Goal: Task Accomplishment & Management: Use online tool/utility

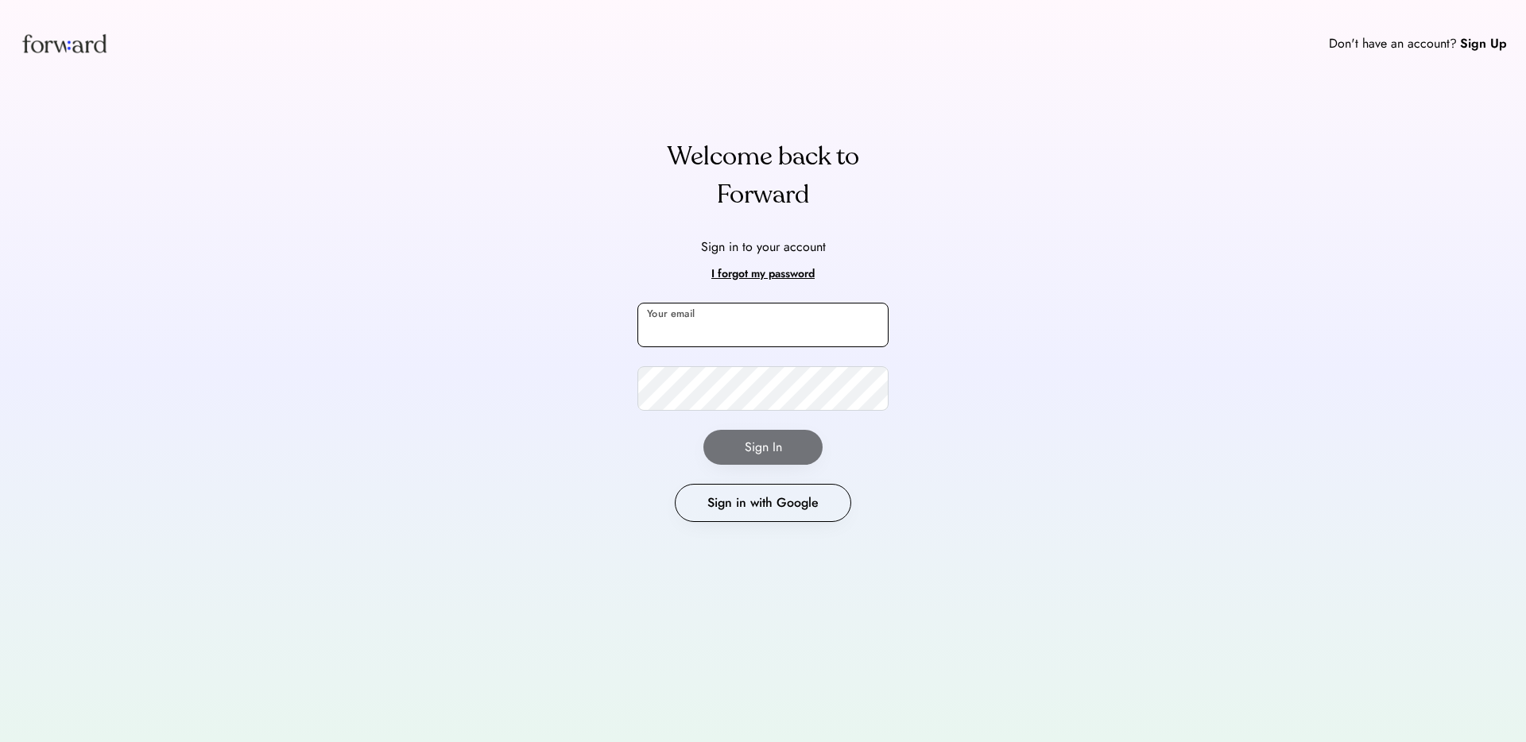
click at [708, 320] on input "email" at bounding box center [763, 325] width 251 height 45
type input "**********"
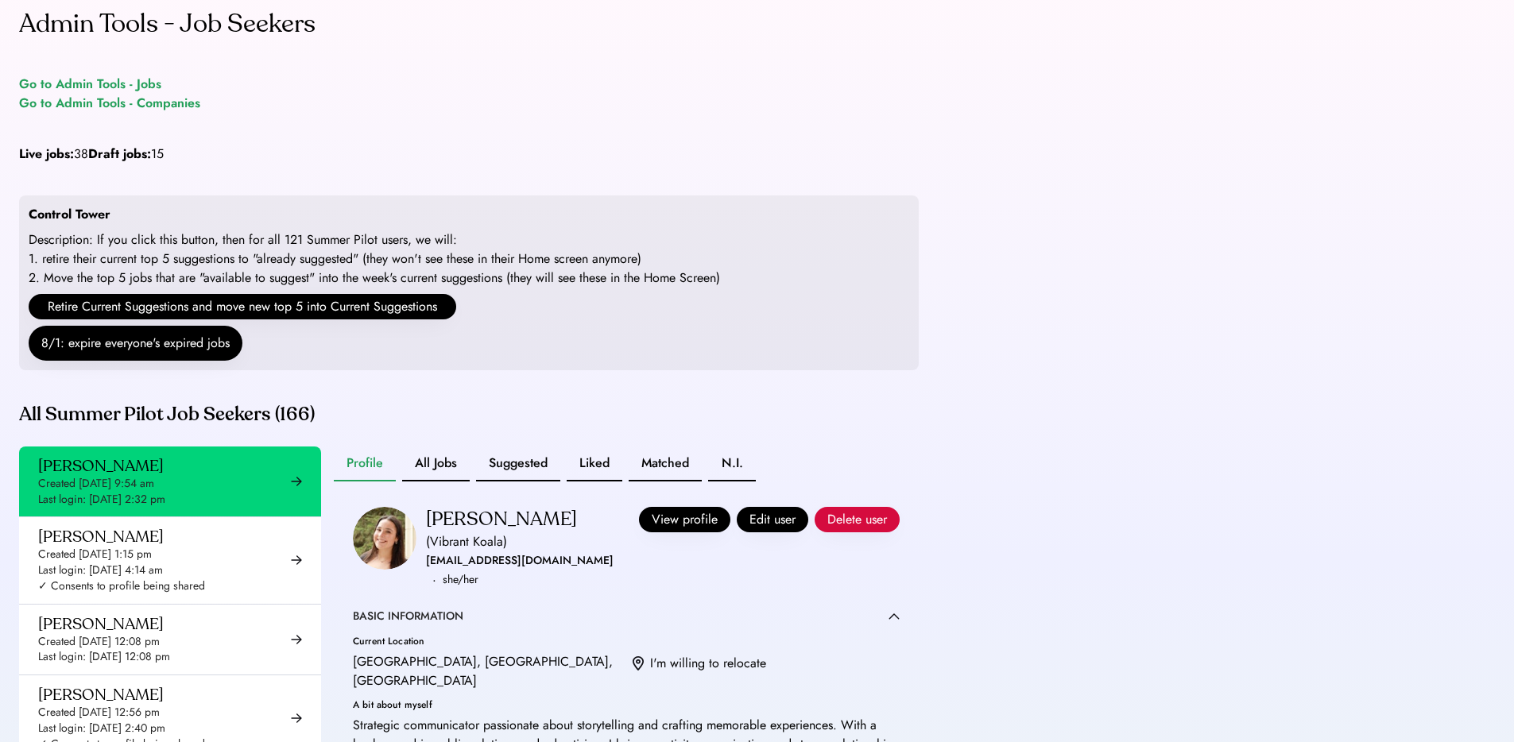
scroll to position [13, 0]
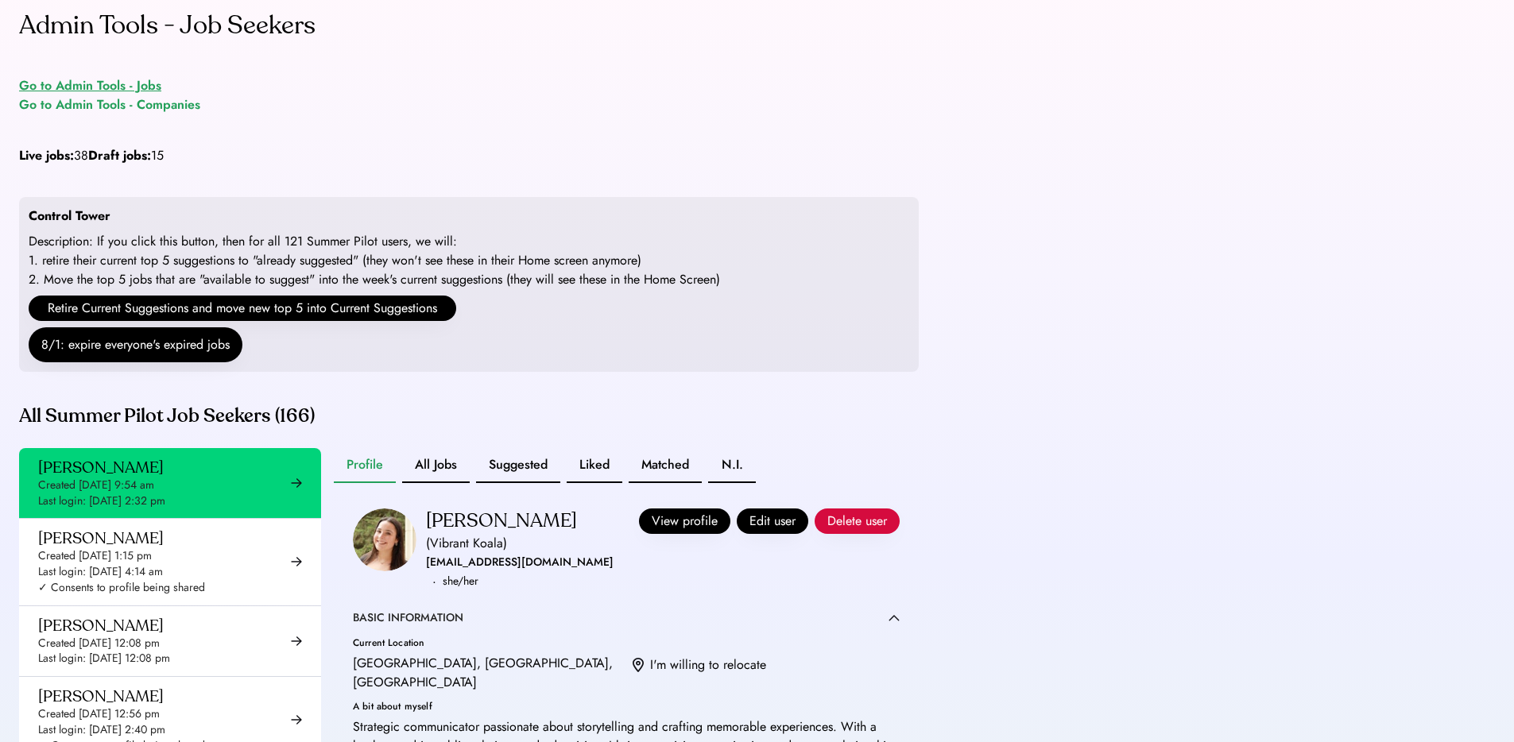
click at [151, 85] on div "Go to Admin Tools - Jobs" at bounding box center [90, 85] width 142 height 19
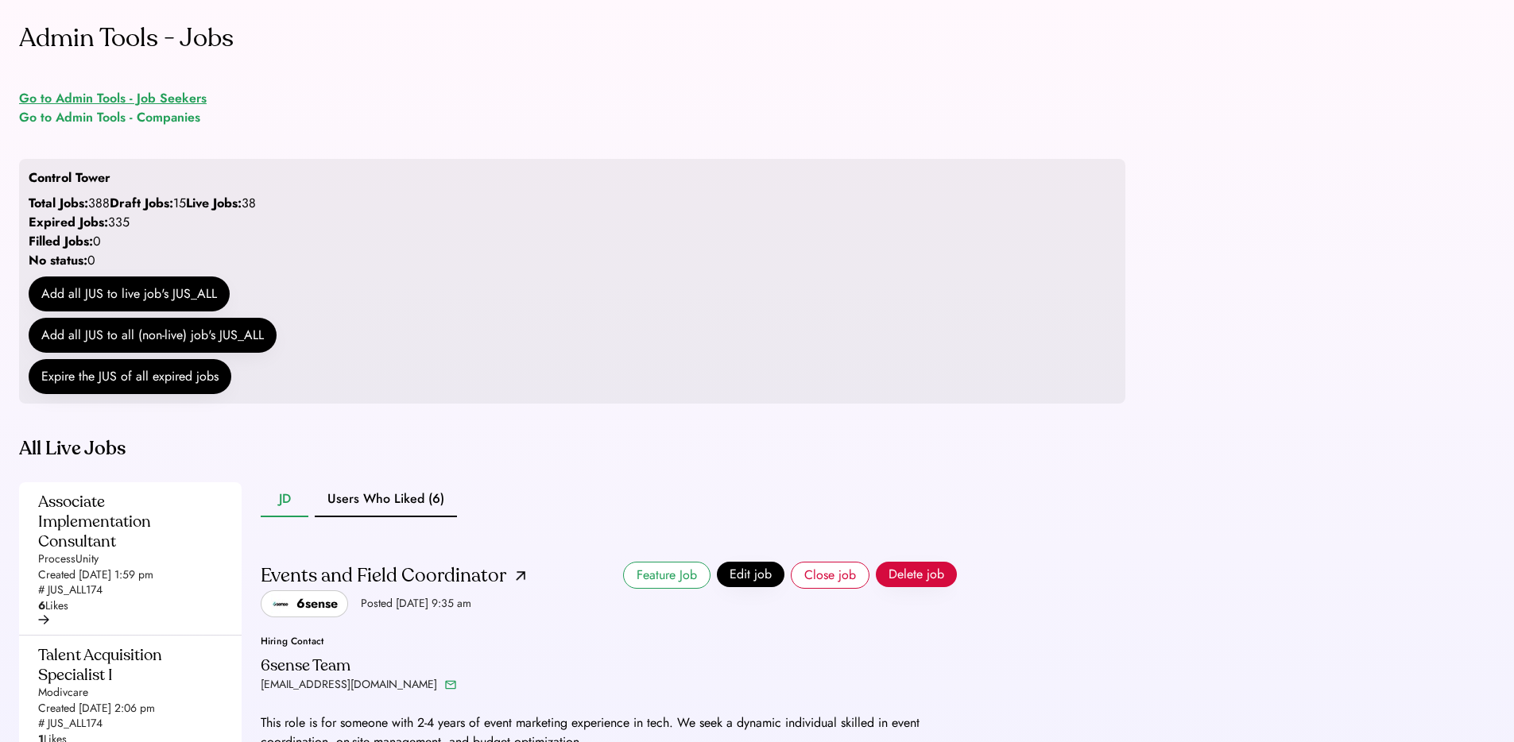
drag, startPoint x: 184, startPoint y: 99, endPoint x: 194, endPoint y: 99, distance: 9.6
click at [184, 99] on div "Go to Admin Tools - Job Seekers" at bounding box center [113, 98] width 188 height 19
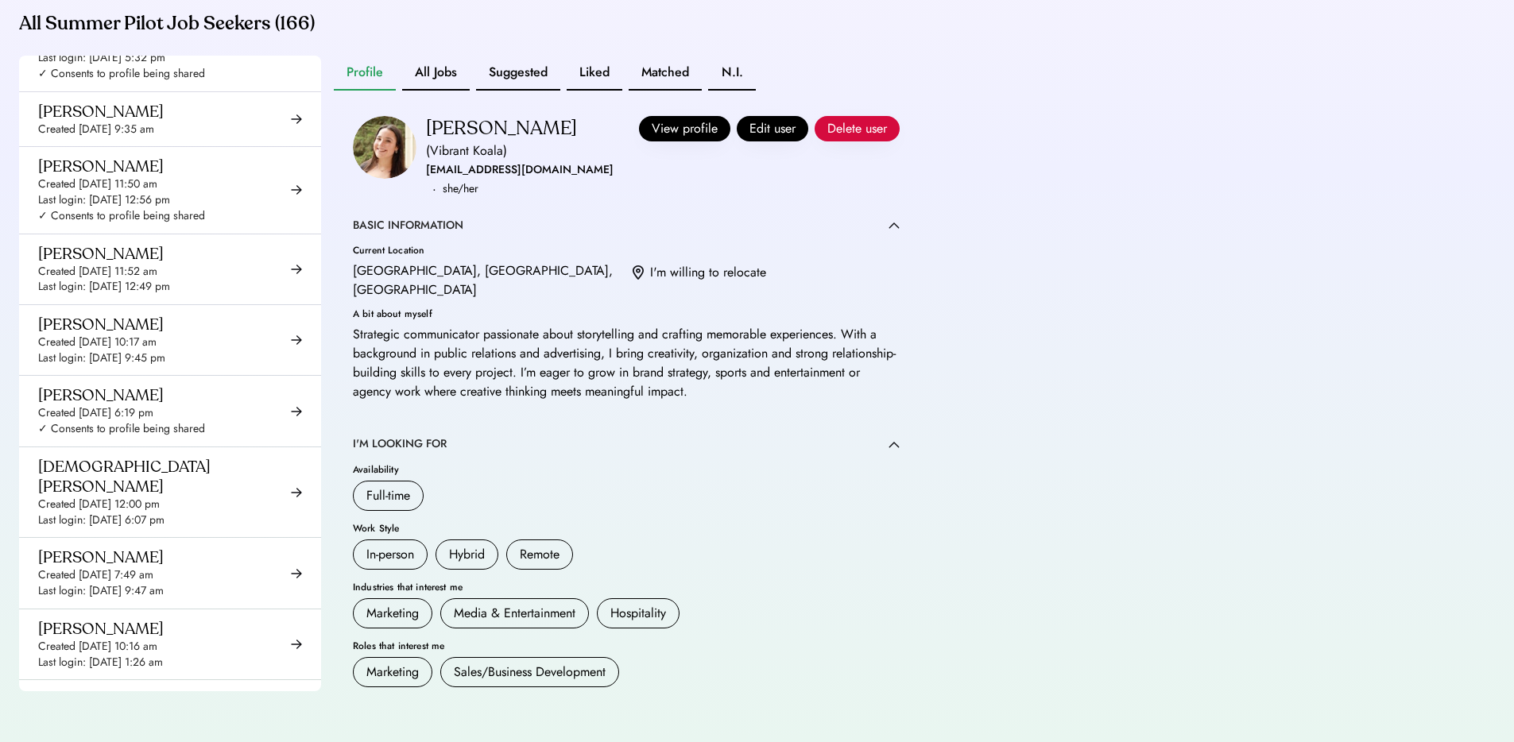
scroll to position [2848, 0]
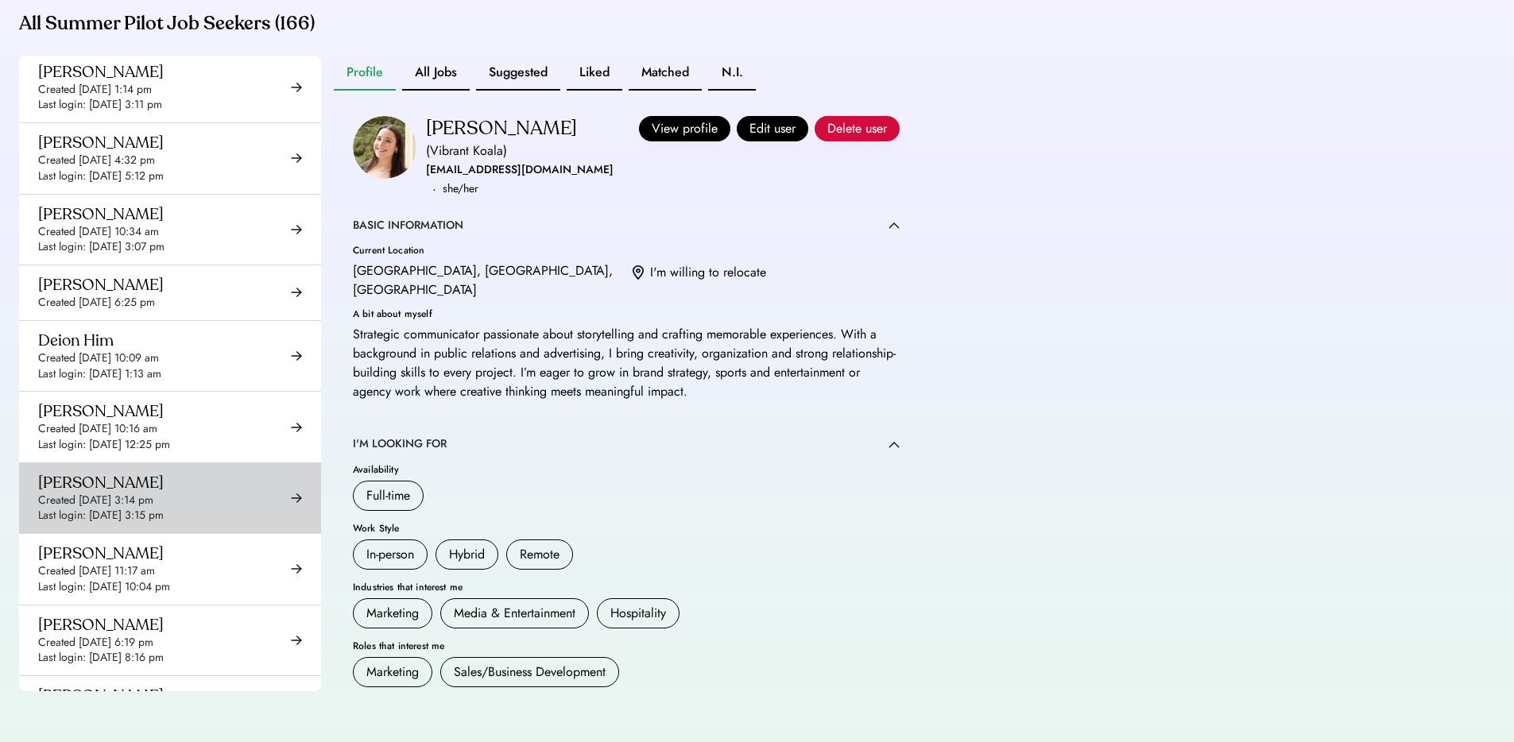
click at [133, 508] on div "Last login: [DATE] 3:15 pm" at bounding box center [101, 516] width 126 height 16
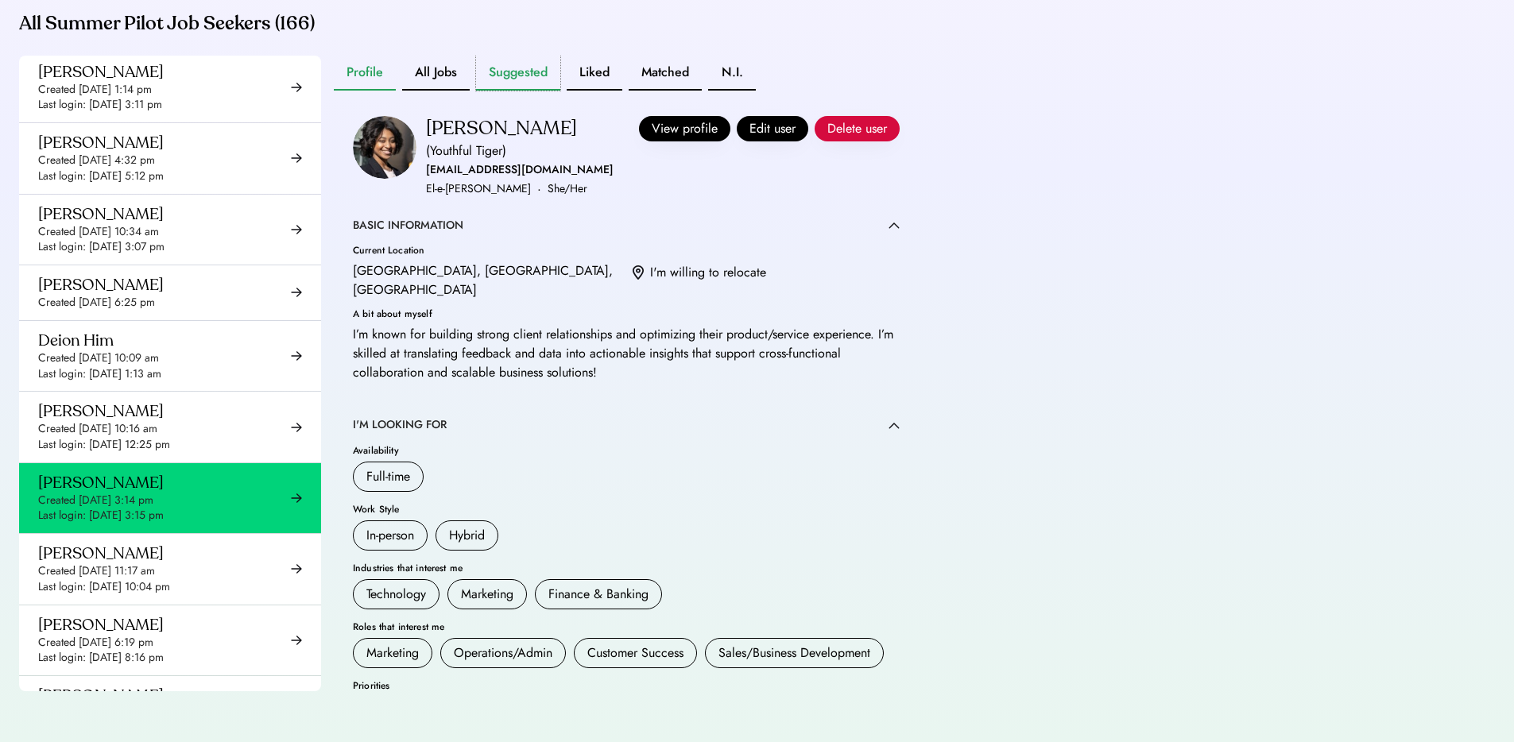
click at [497, 74] on button "Suggested" at bounding box center [518, 73] width 84 height 35
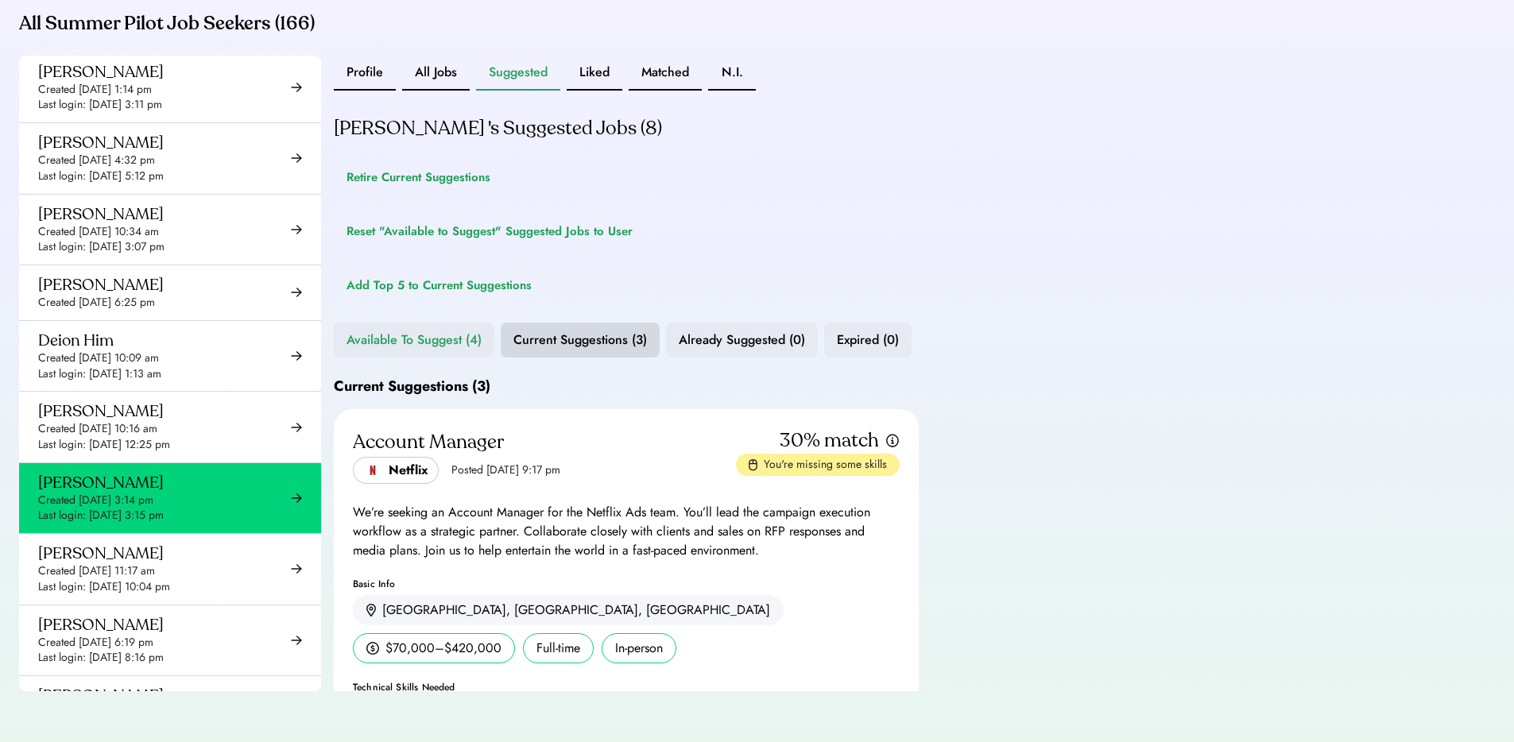
click at [413, 339] on button "Available To Suggest (4)" at bounding box center [414, 340] width 161 height 35
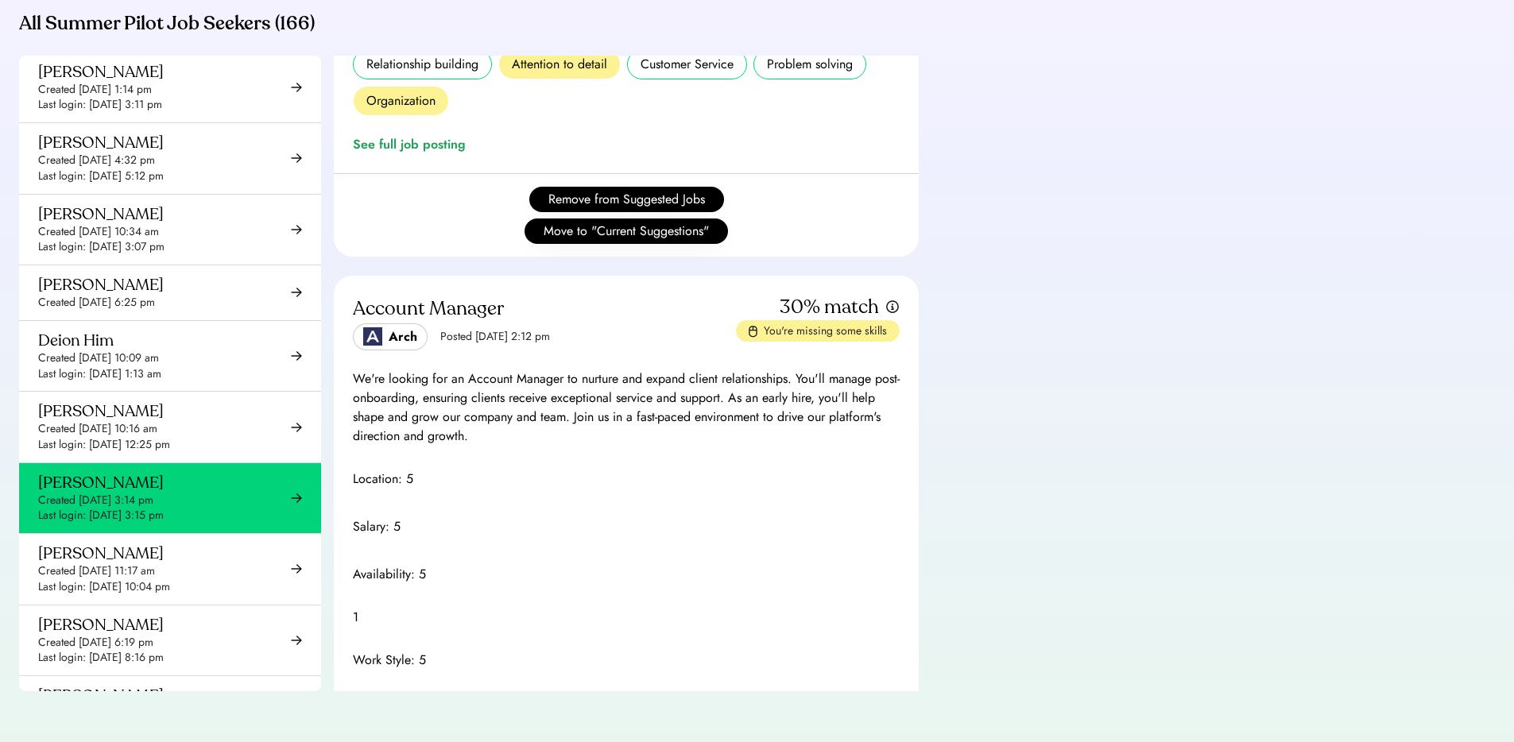
scroll to position [3793, 0]
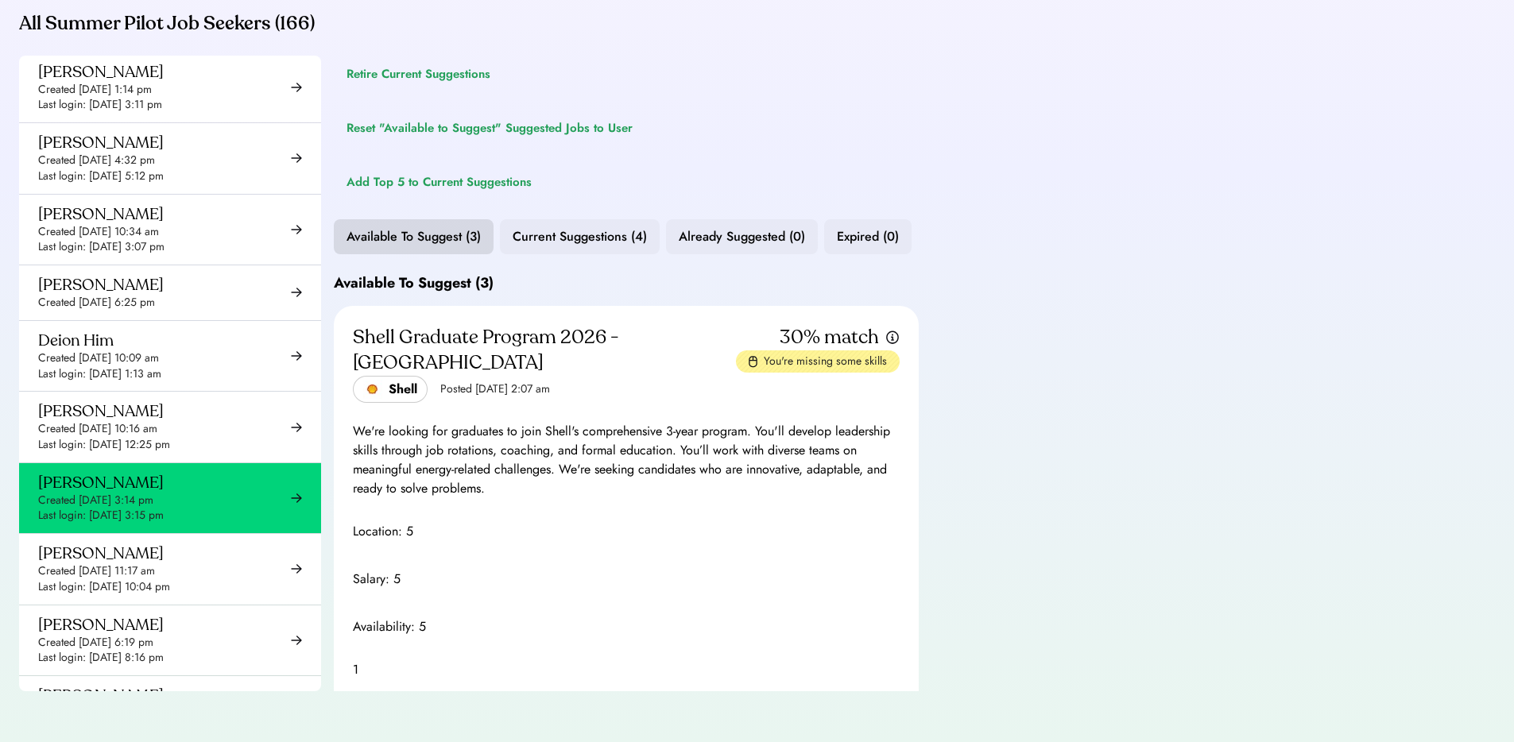
scroll to position [0, 0]
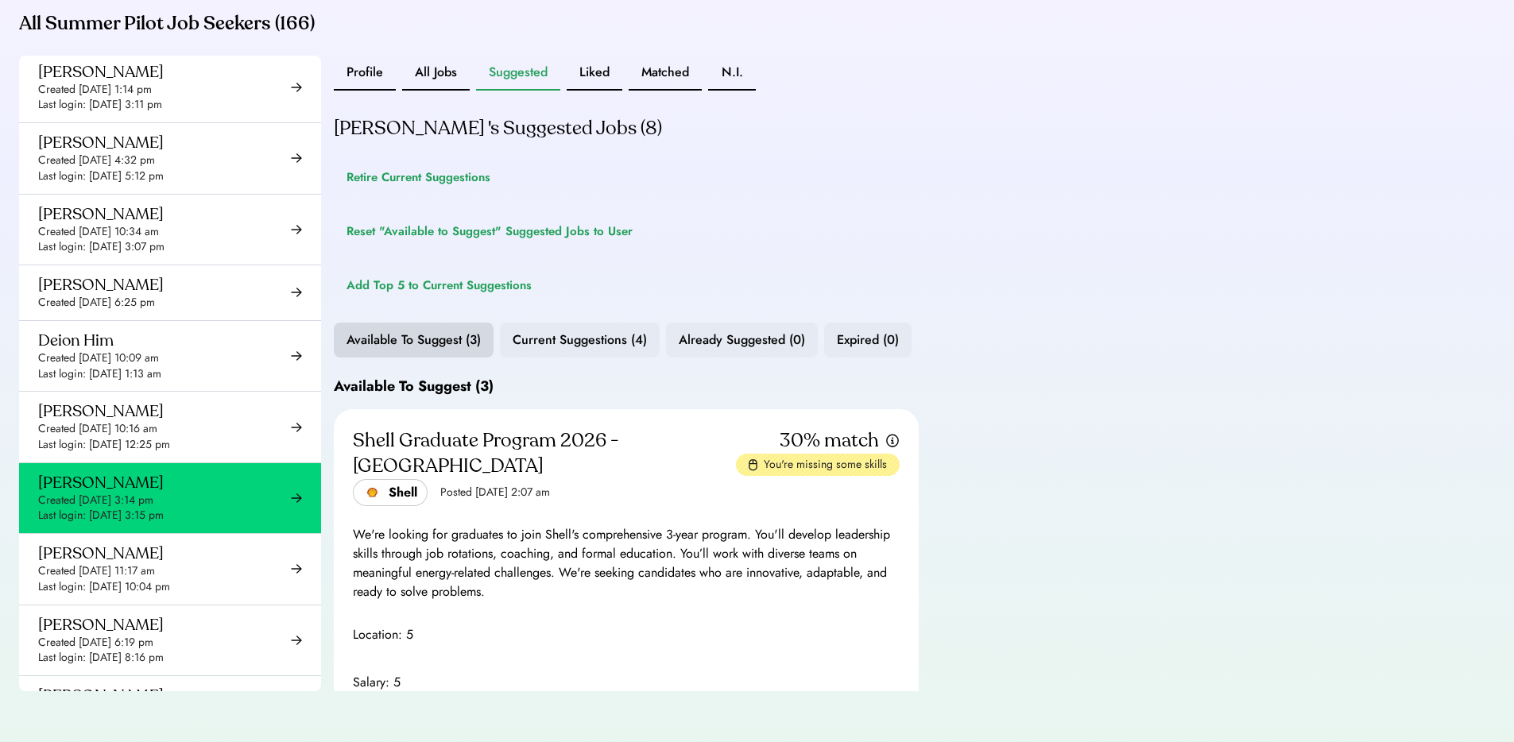
click at [620, 351] on button "Current Suggestions (4)" at bounding box center [580, 340] width 160 height 35
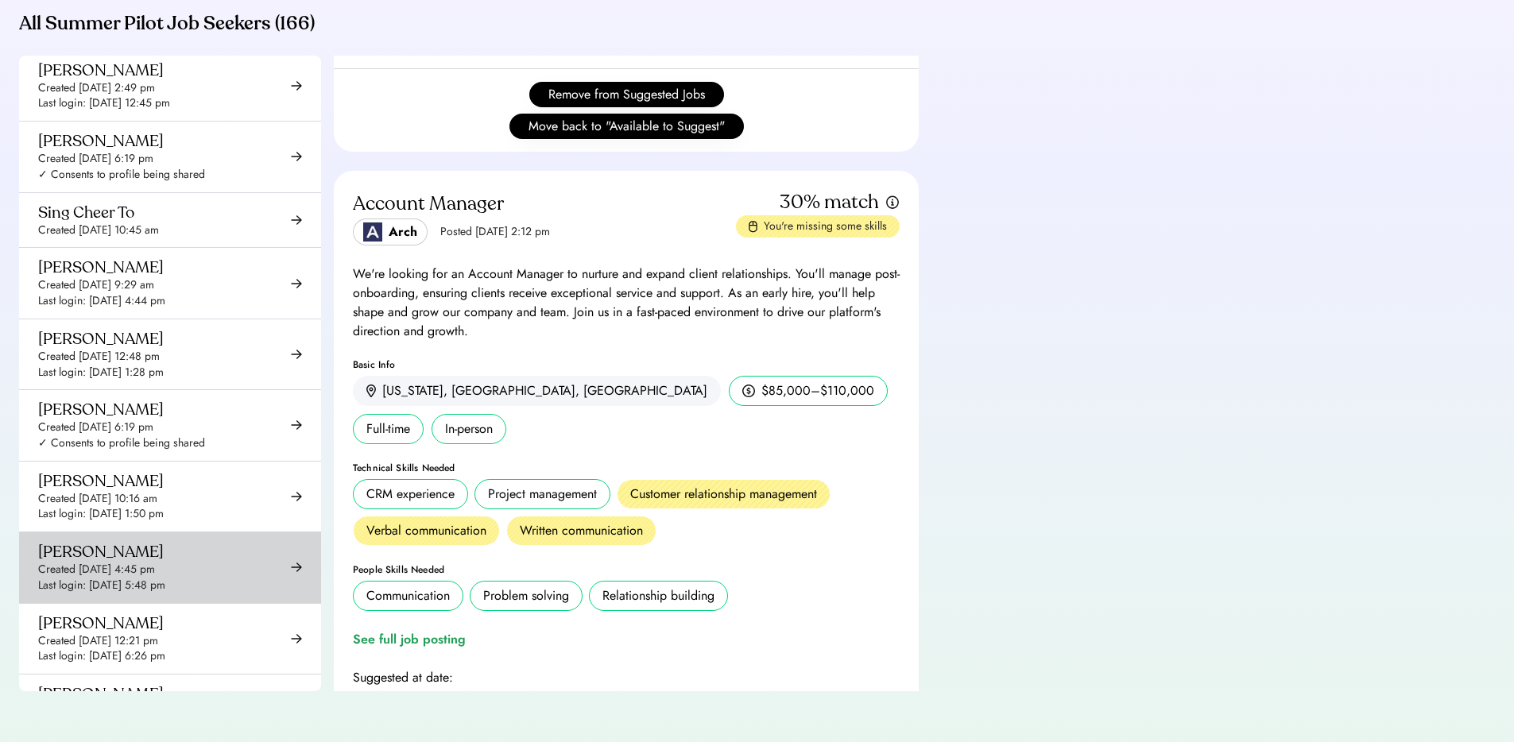
scroll to position [9496, 0]
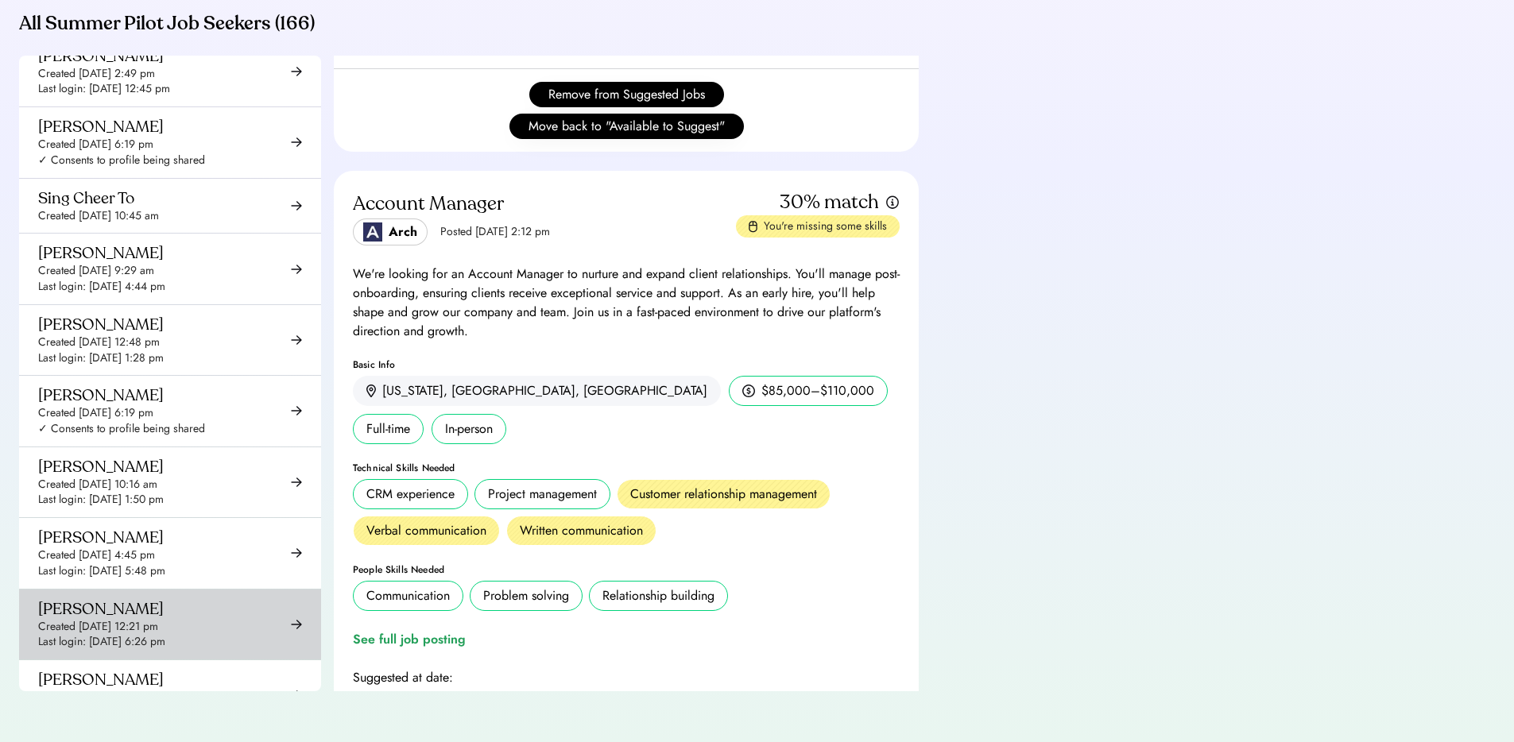
drag, startPoint x: 108, startPoint y: 548, endPoint x: 339, endPoint y: 452, distance: 250.2
click at [108, 619] on div "Created [DATE] 12:21 pm" at bounding box center [98, 627] width 120 height 16
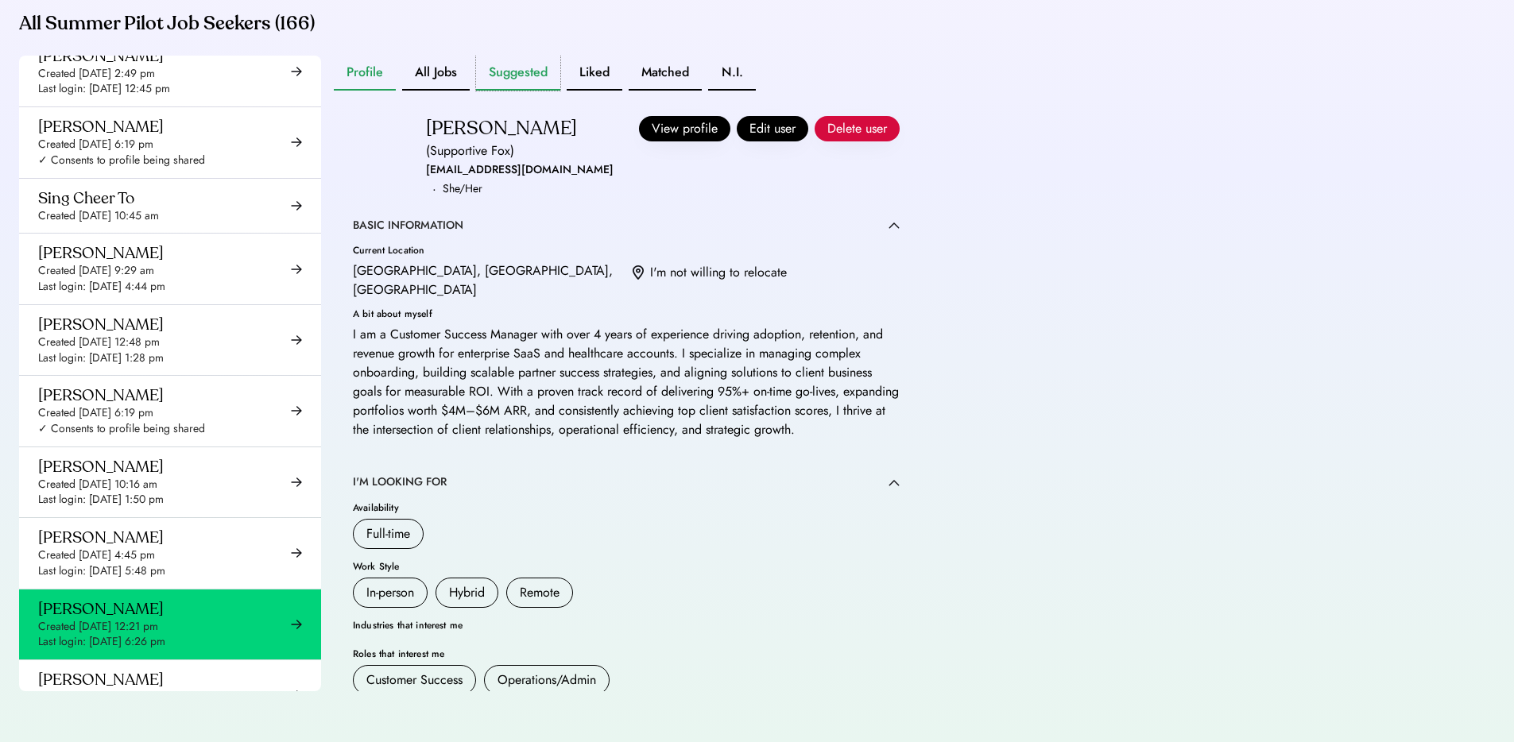
click at [515, 79] on button "Suggested" at bounding box center [518, 73] width 84 height 35
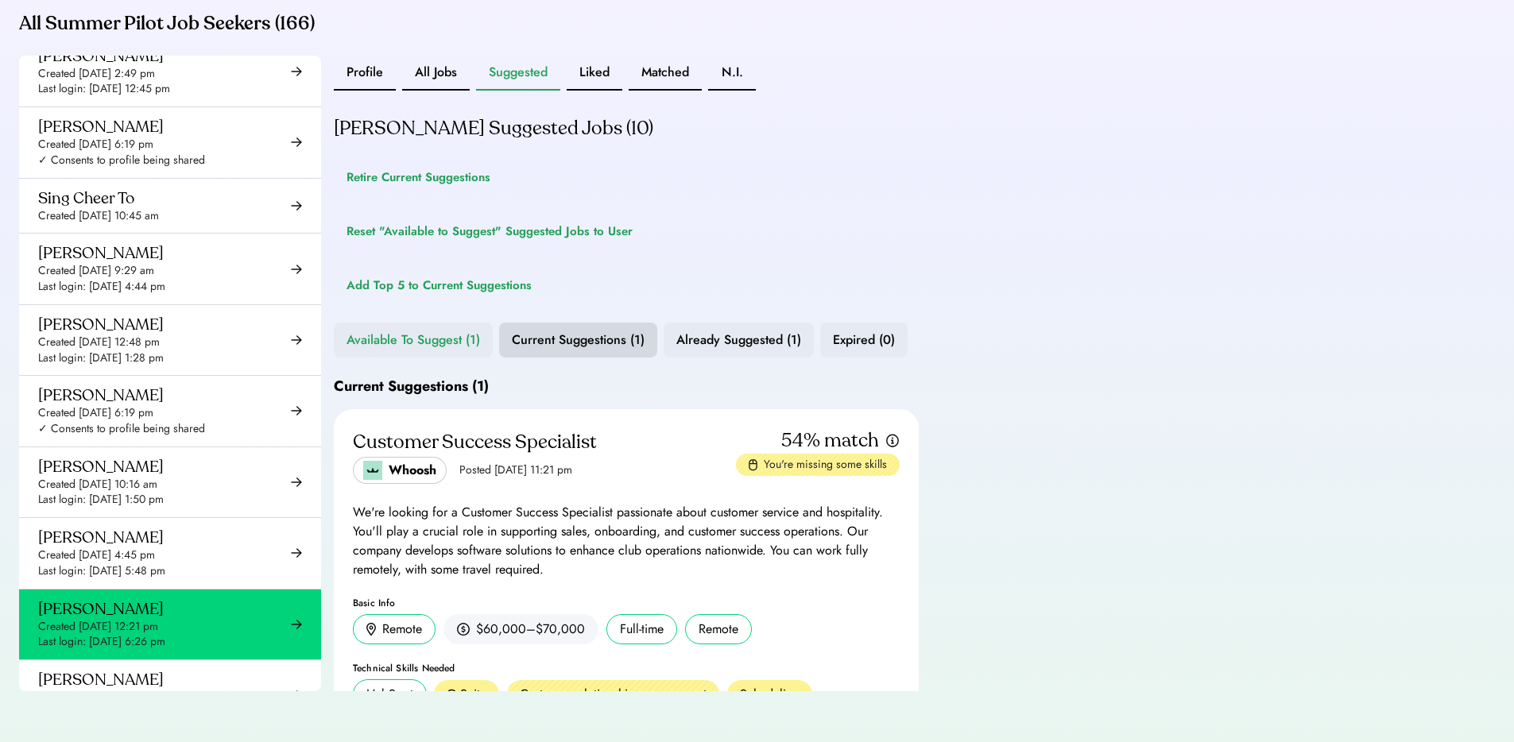
click at [466, 348] on button "Available To Suggest (1)" at bounding box center [413, 340] width 159 height 35
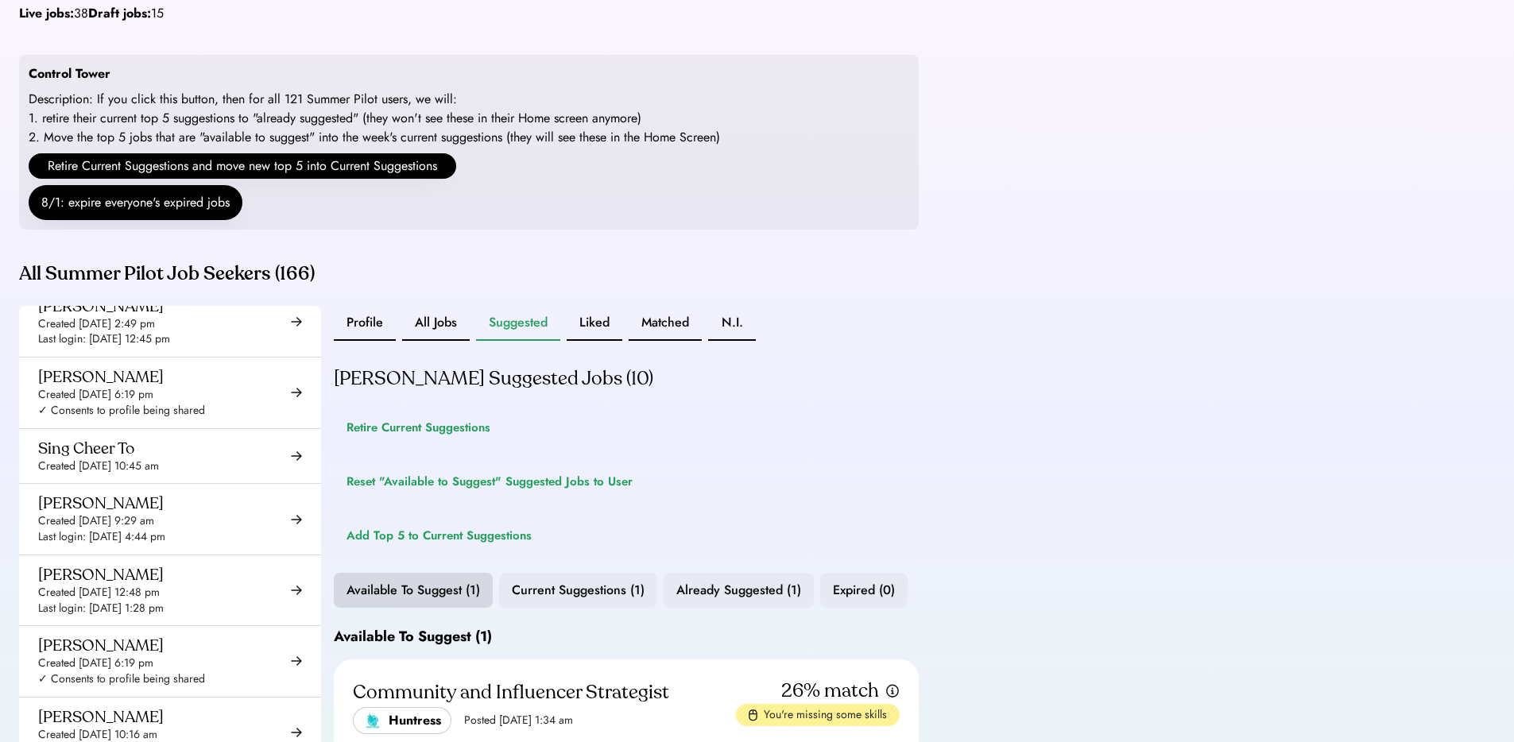
click at [426, 341] on button "All Jobs" at bounding box center [436, 323] width 68 height 35
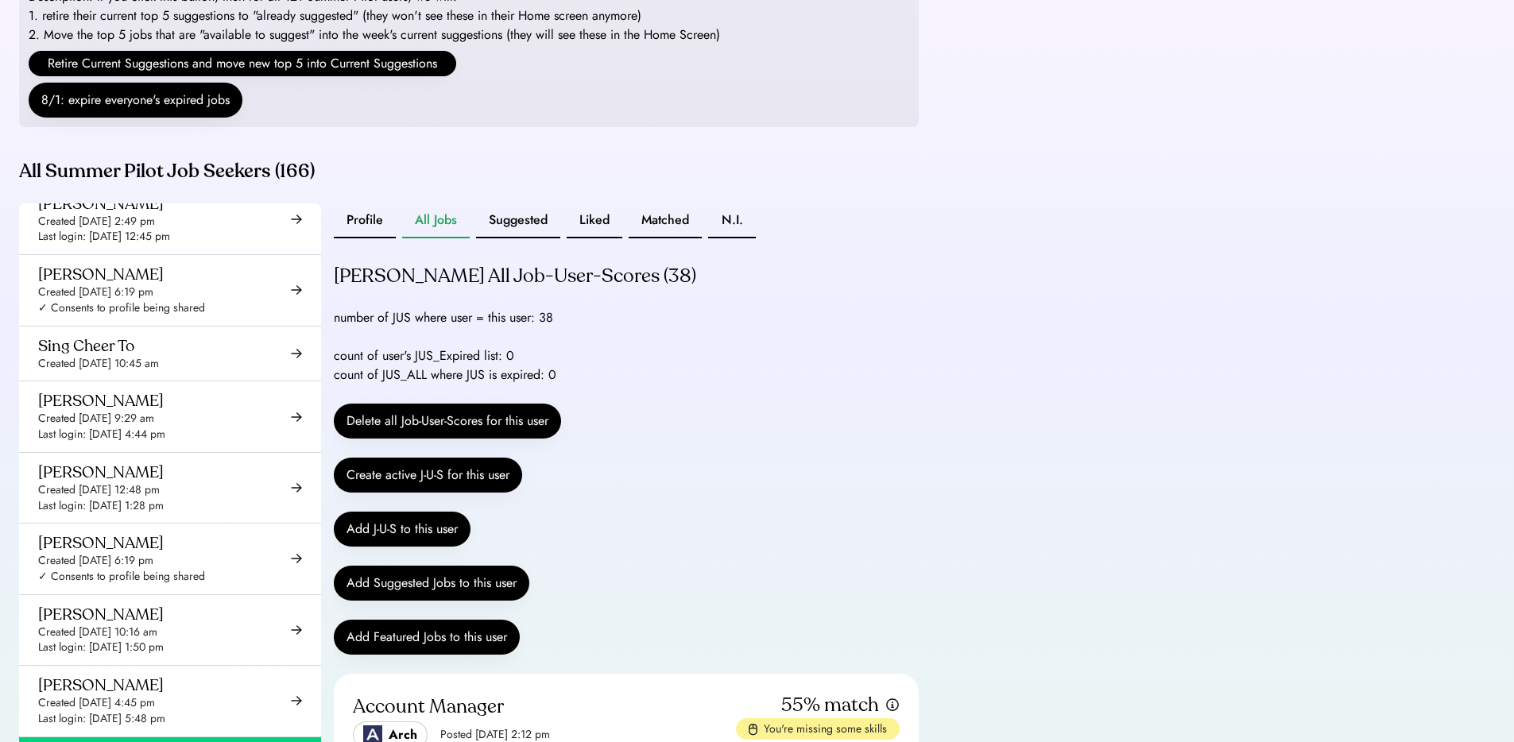
scroll to position [277, 0]
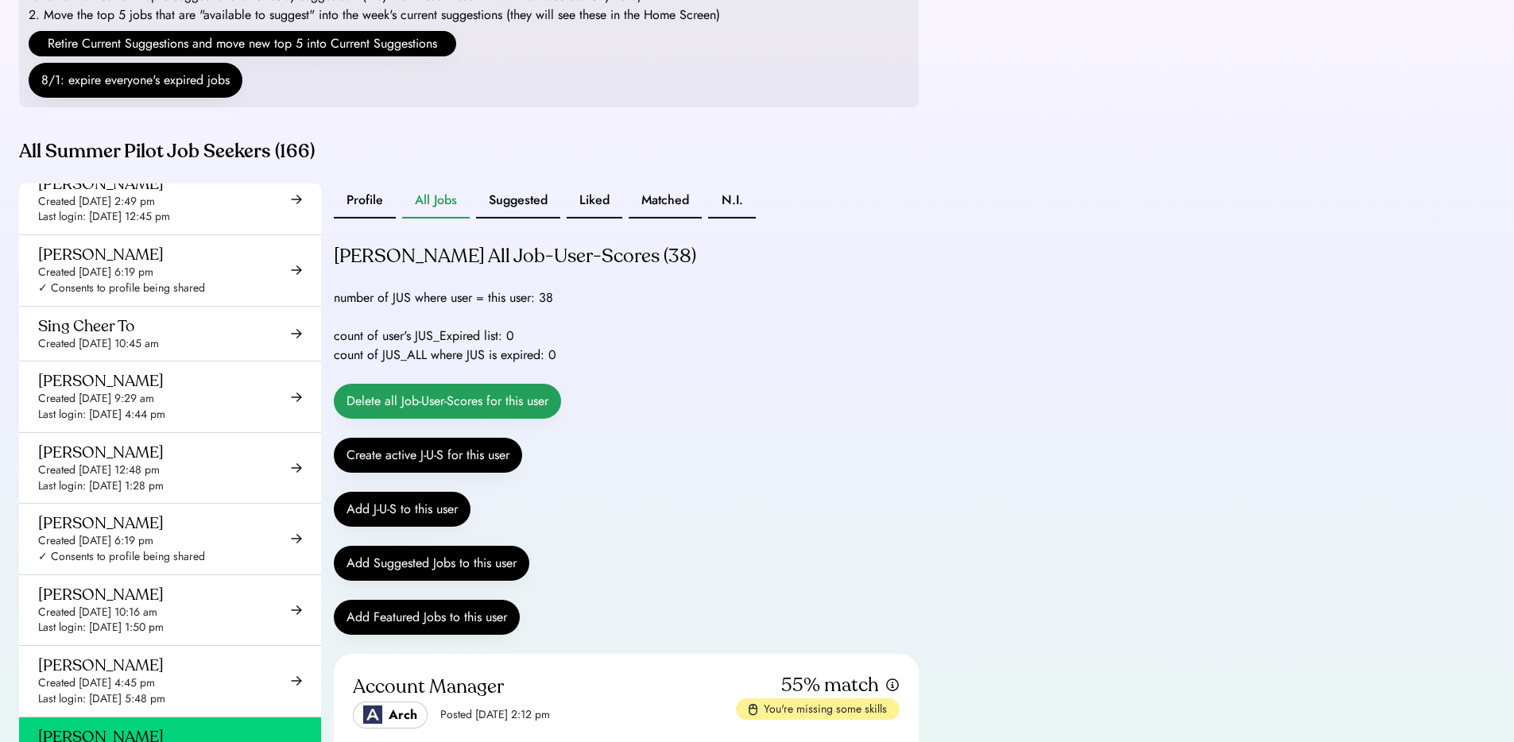
click at [457, 415] on button "Delete all Job-User-Scores for this user" at bounding box center [447, 401] width 227 height 35
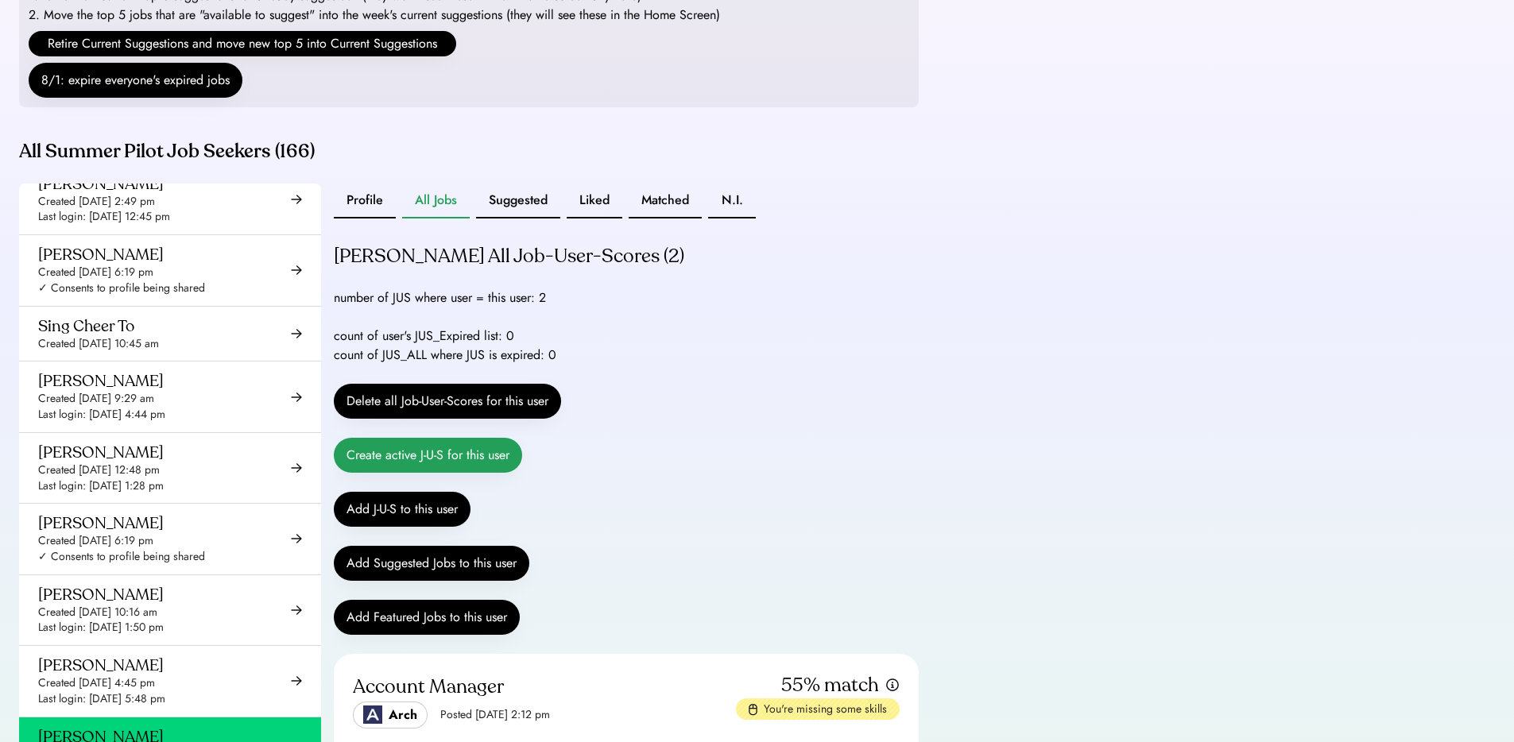
click at [410, 473] on button "Create active J-U-S for this user" at bounding box center [428, 455] width 188 height 35
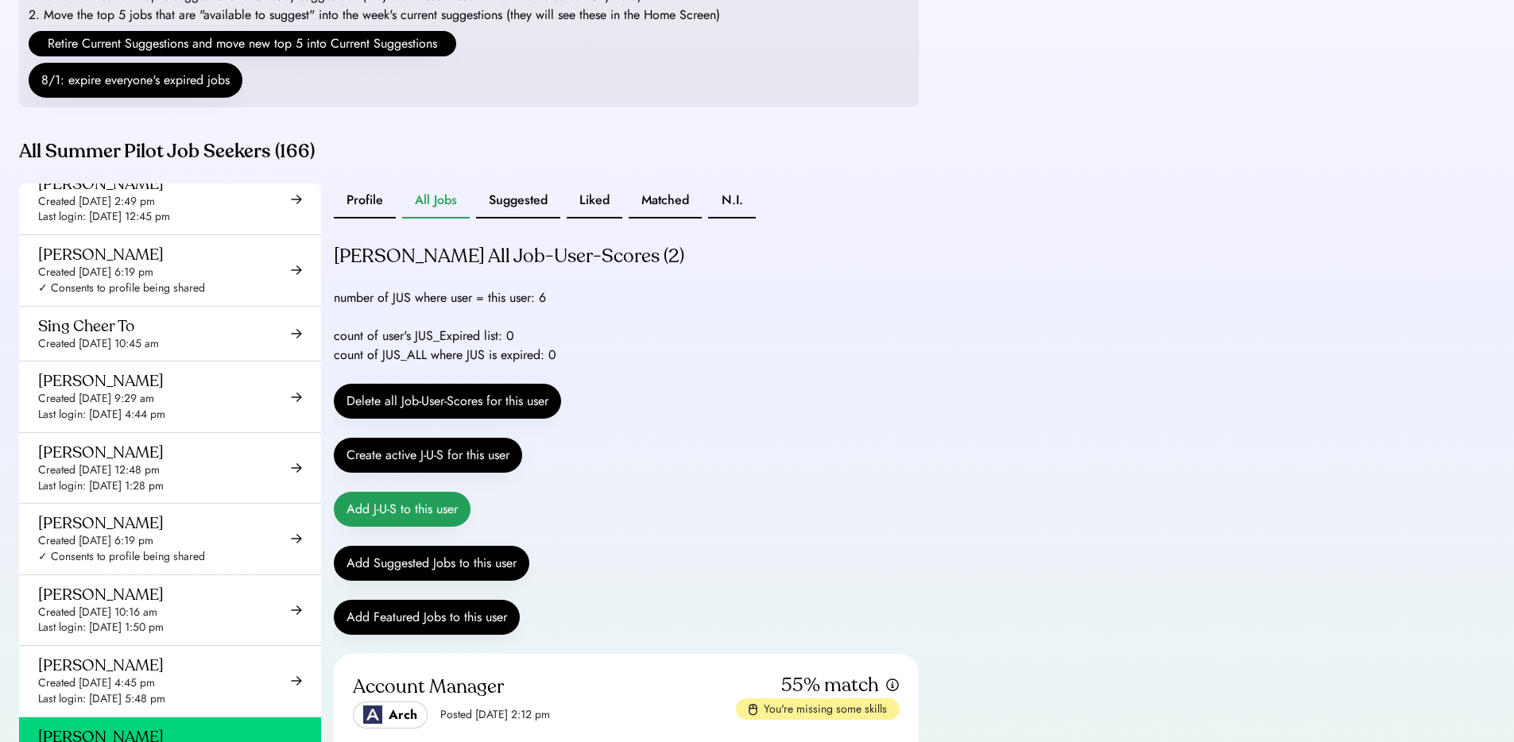
click at [391, 527] on button "Add J-U-S to this user" at bounding box center [402, 509] width 137 height 35
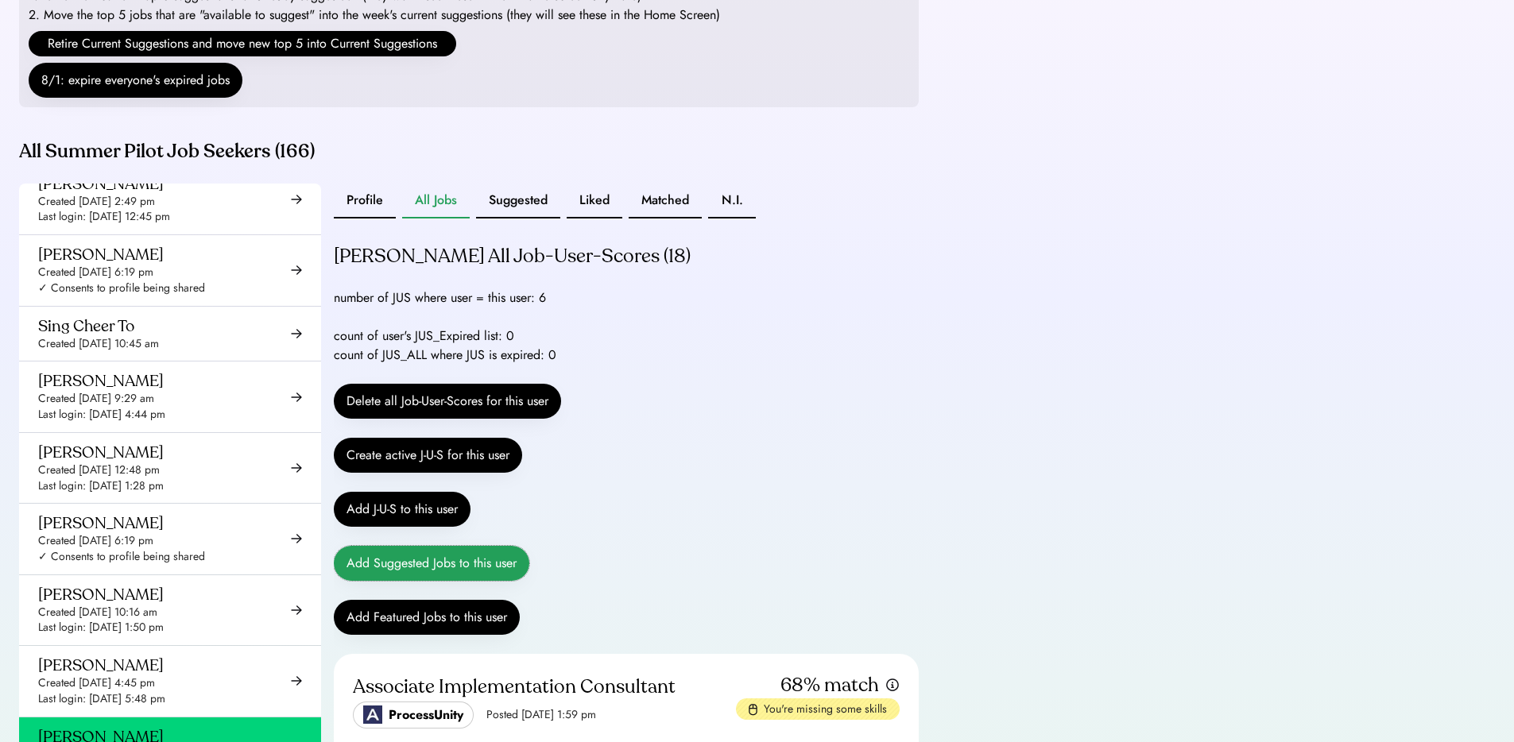
click at [409, 581] on button "Add Suggested Jobs to this user" at bounding box center [432, 563] width 196 height 35
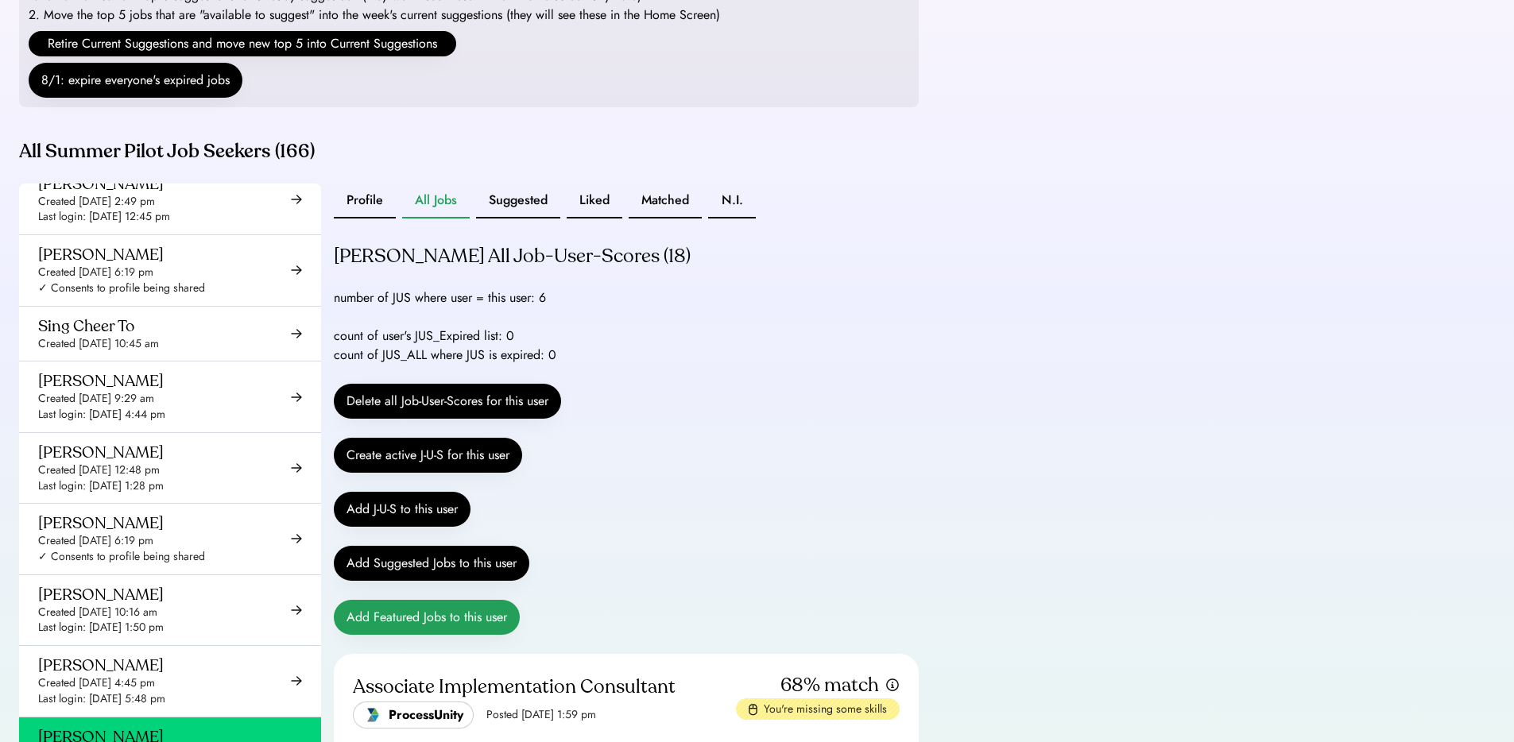
click at [404, 635] on button "Add Featured Jobs to this user" at bounding box center [427, 617] width 186 height 35
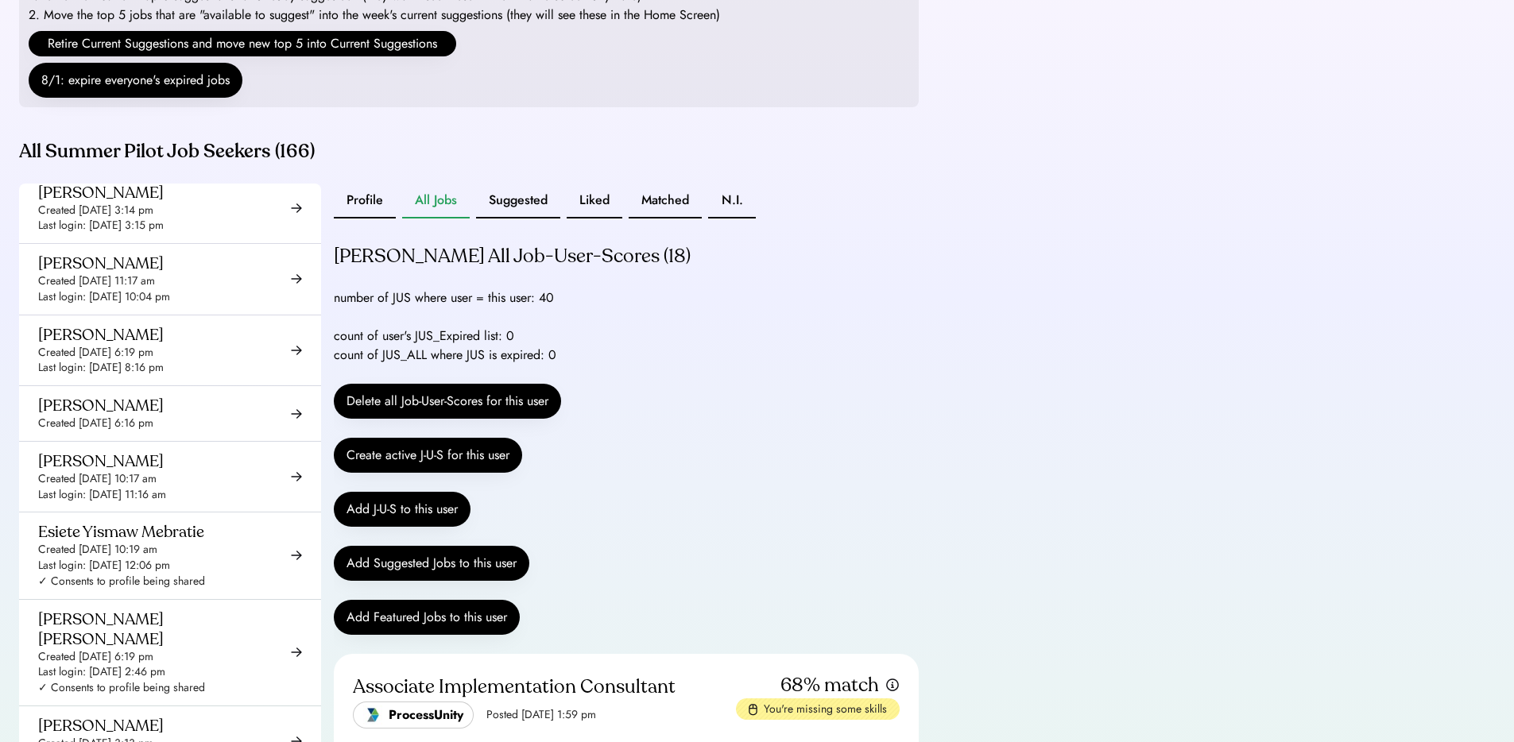
scroll to position [2942, 0]
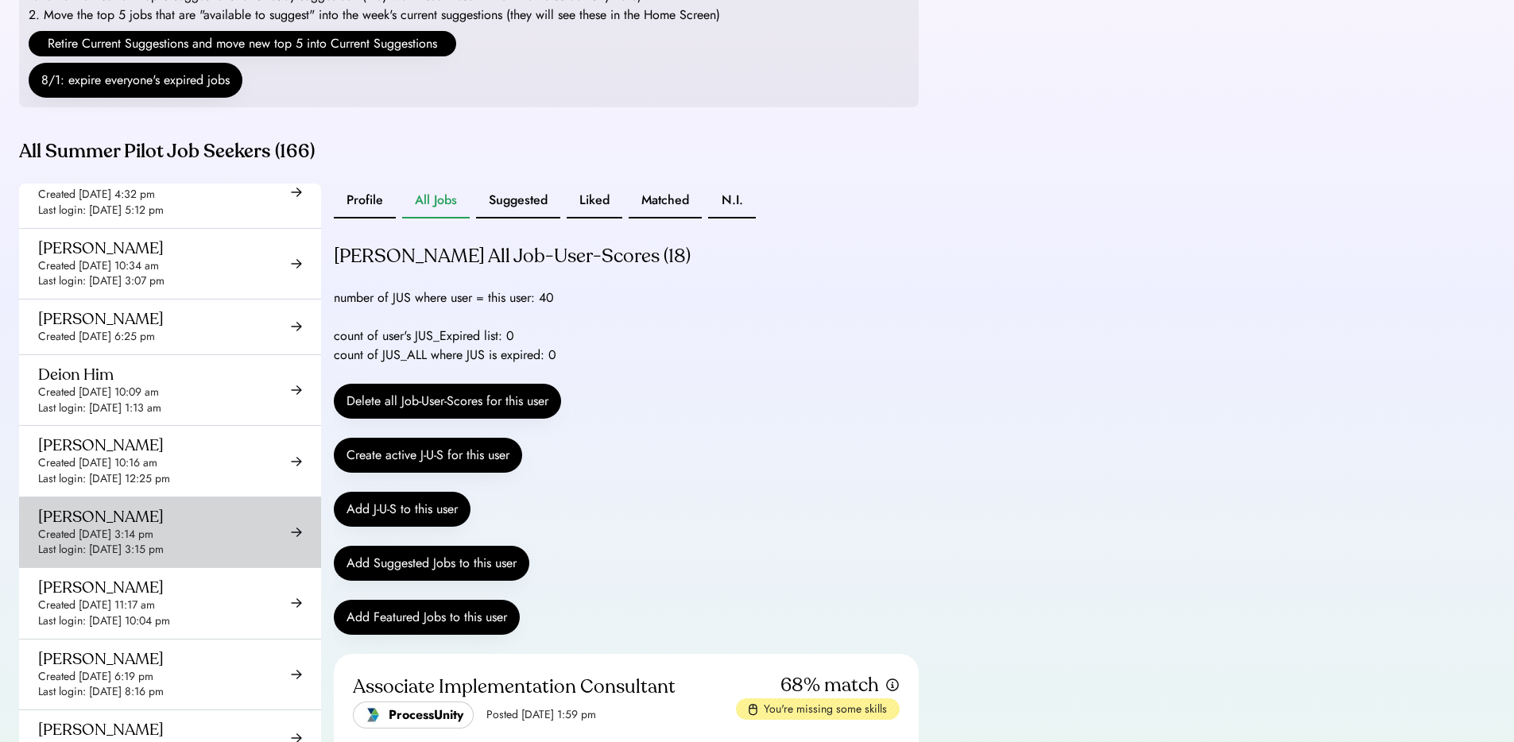
click at [153, 527] on div "Created [DATE] 3:14 pm" at bounding box center [95, 535] width 115 height 16
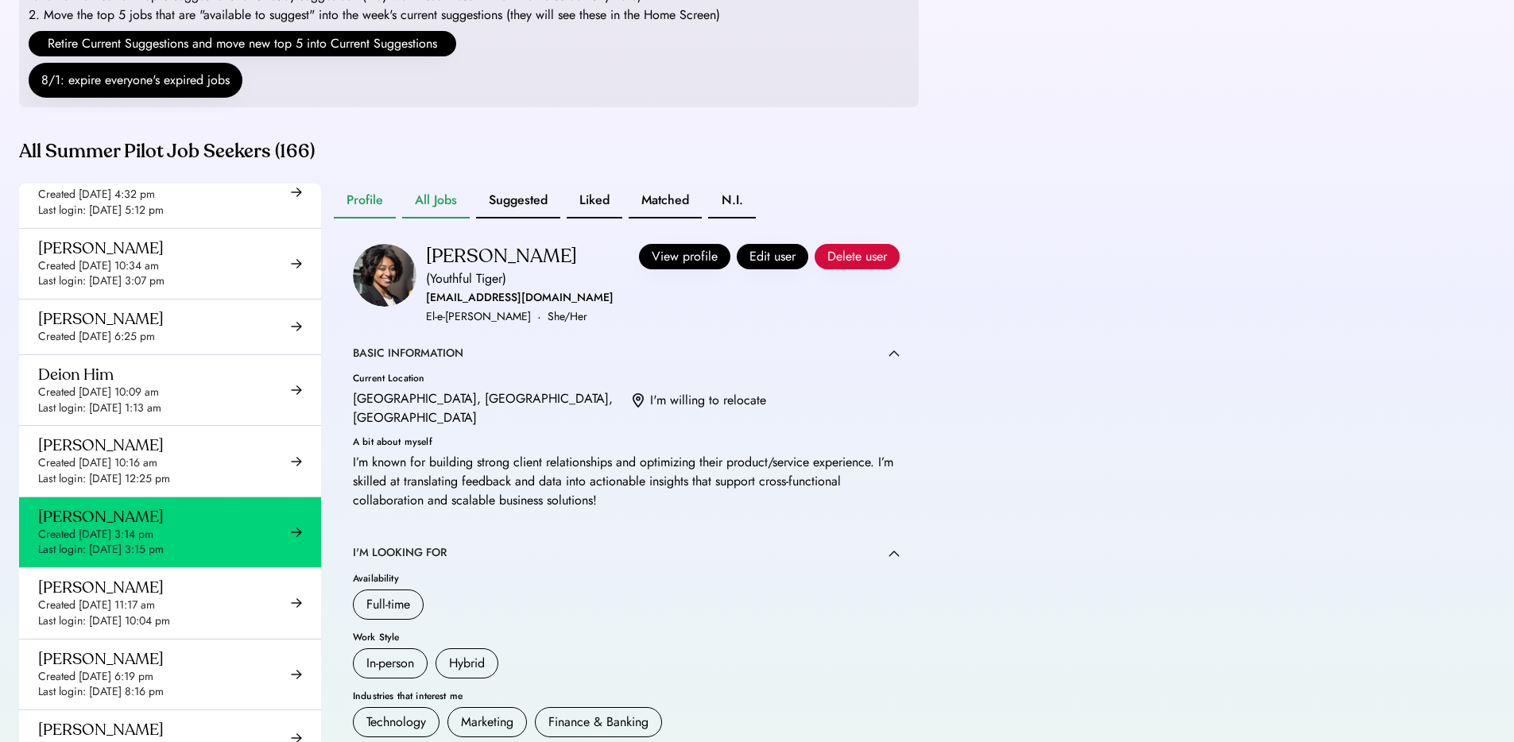
click at [463, 219] on button "All Jobs" at bounding box center [436, 201] width 68 height 35
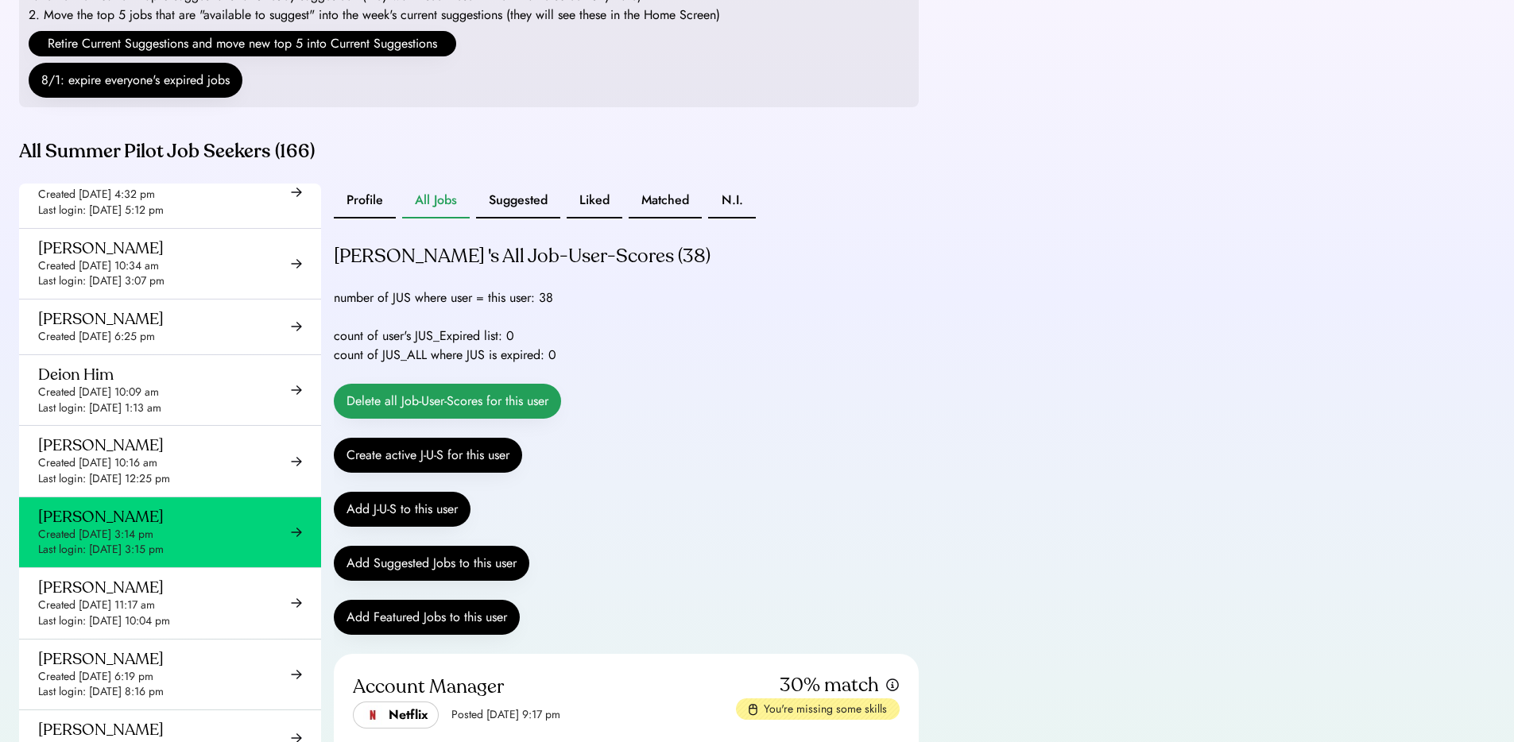
click at [445, 419] on button "Delete all Job-User-Scores for this user" at bounding box center [447, 401] width 227 height 35
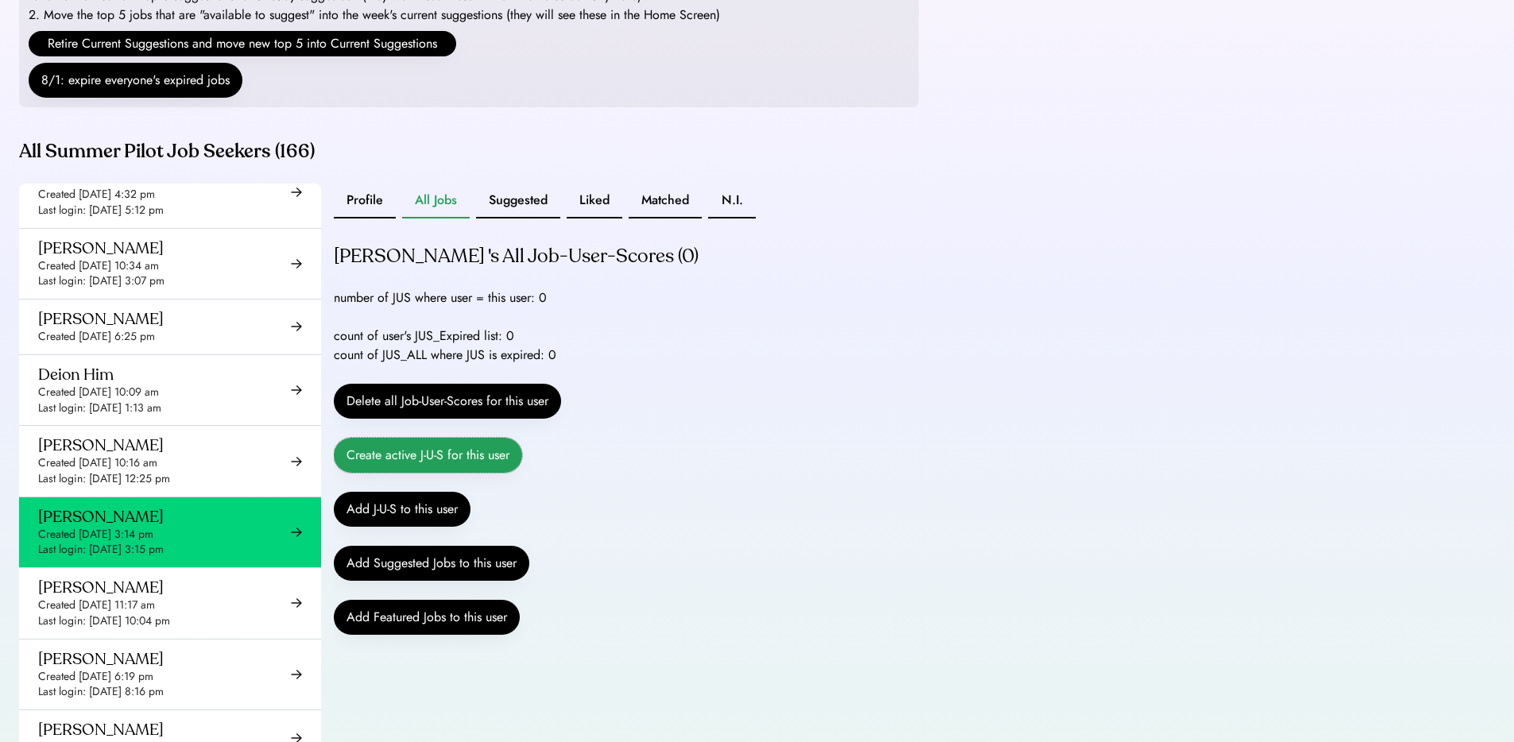
click at [431, 473] on button "Create active J-U-S for this user" at bounding box center [428, 455] width 188 height 35
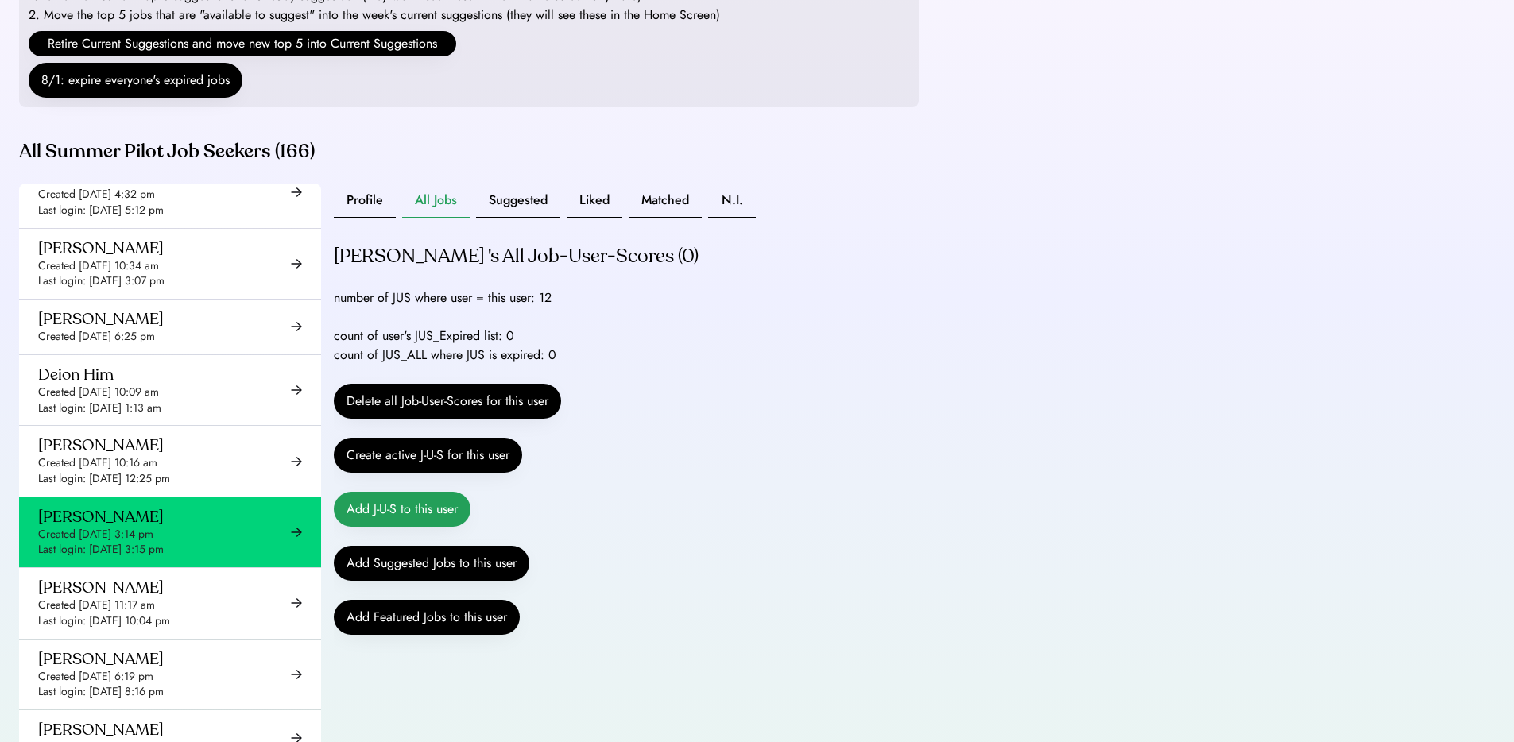
click at [396, 527] on button "Add J-U-S to this user" at bounding box center [402, 509] width 137 height 35
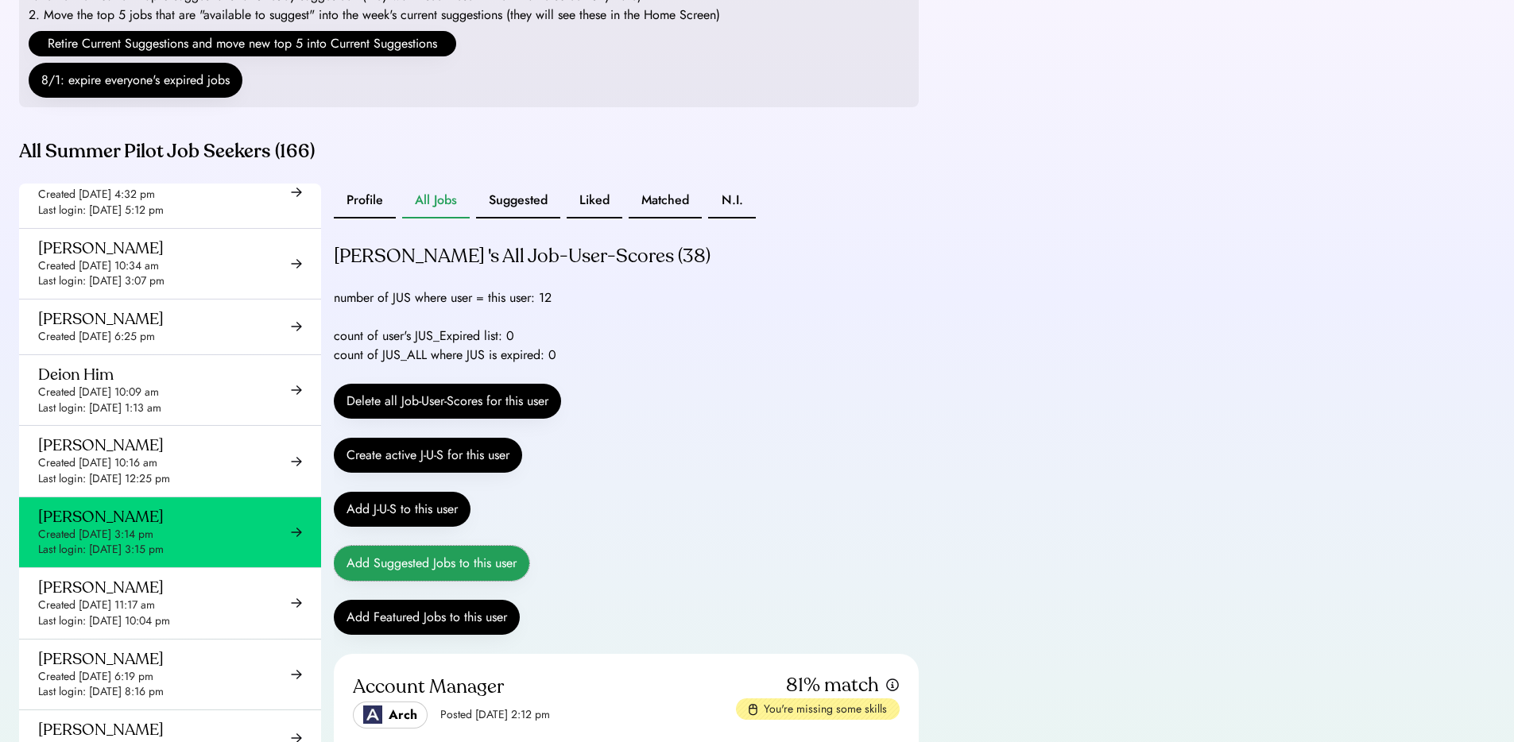
click at [397, 581] on button "Add Suggested Jobs to this user" at bounding box center [432, 563] width 196 height 35
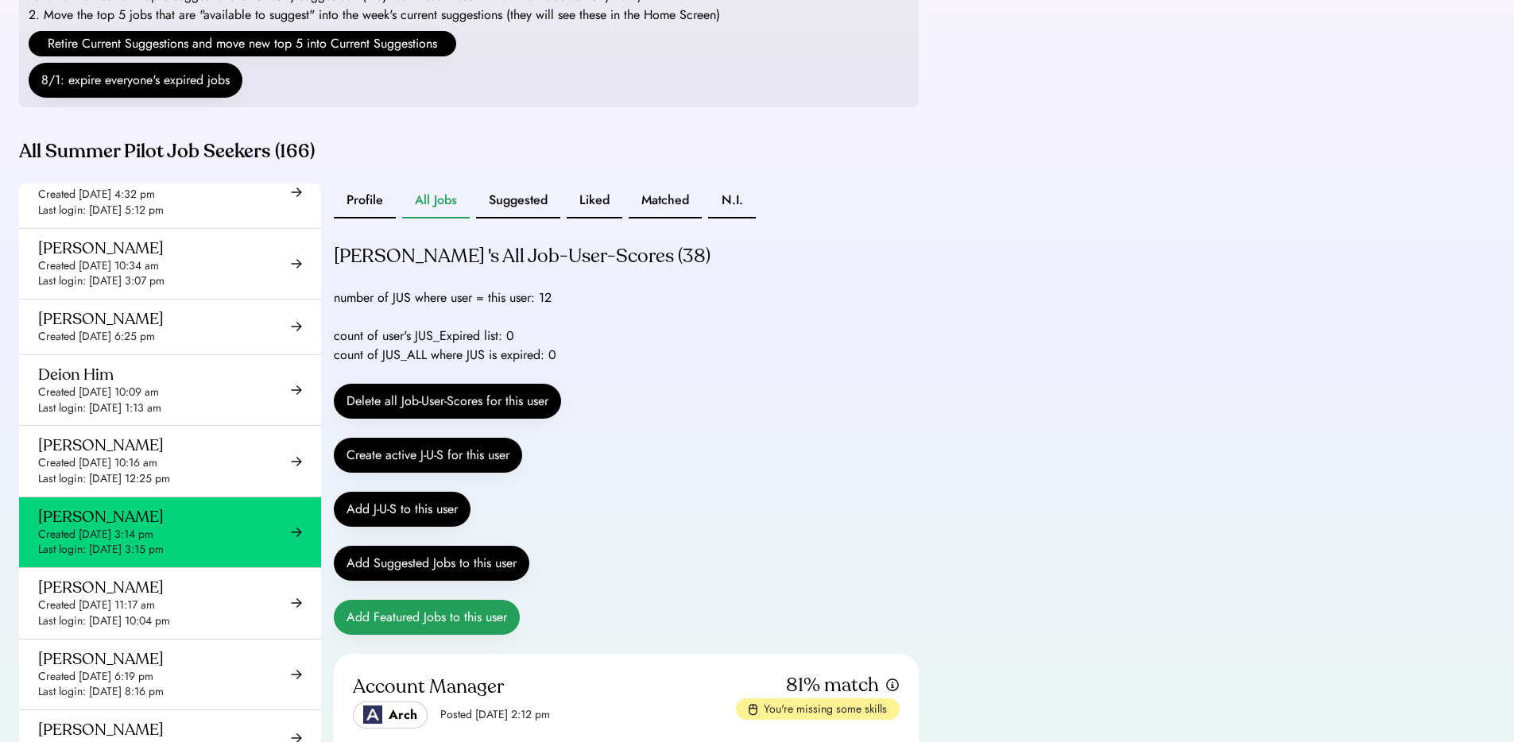
click at [410, 635] on button "Add Featured Jobs to this user" at bounding box center [427, 617] width 186 height 35
click at [409, 635] on button "Add Featured Jobs to this user" at bounding box center [427, 617] width 186 height 35
drag, startPoint x: 541, startPoint y: 224, endPoint x: 649, endPoint y: 435, distance: 236.8
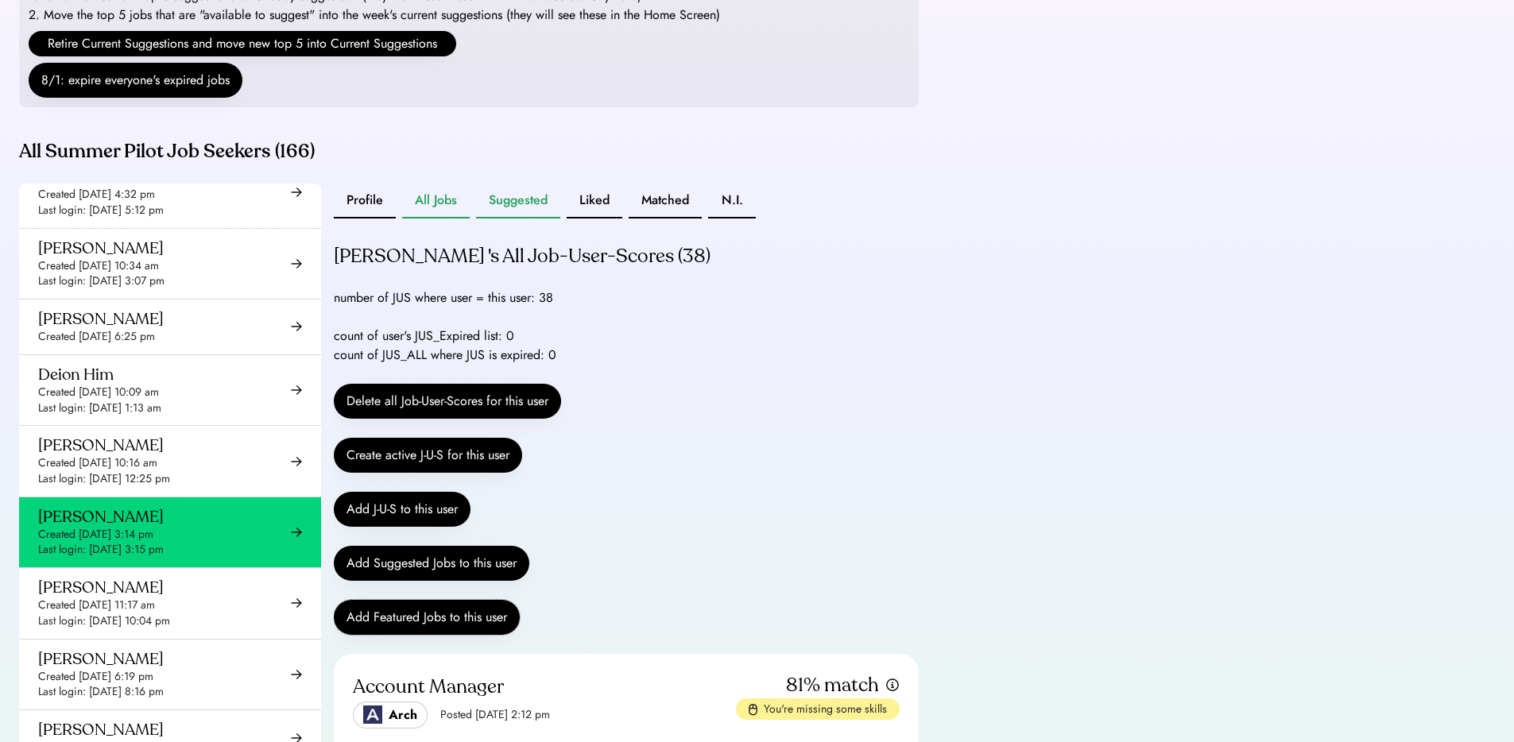
click at [541, 219] on button "Suggested" at bounding box center [518, 201] width 84 height 35
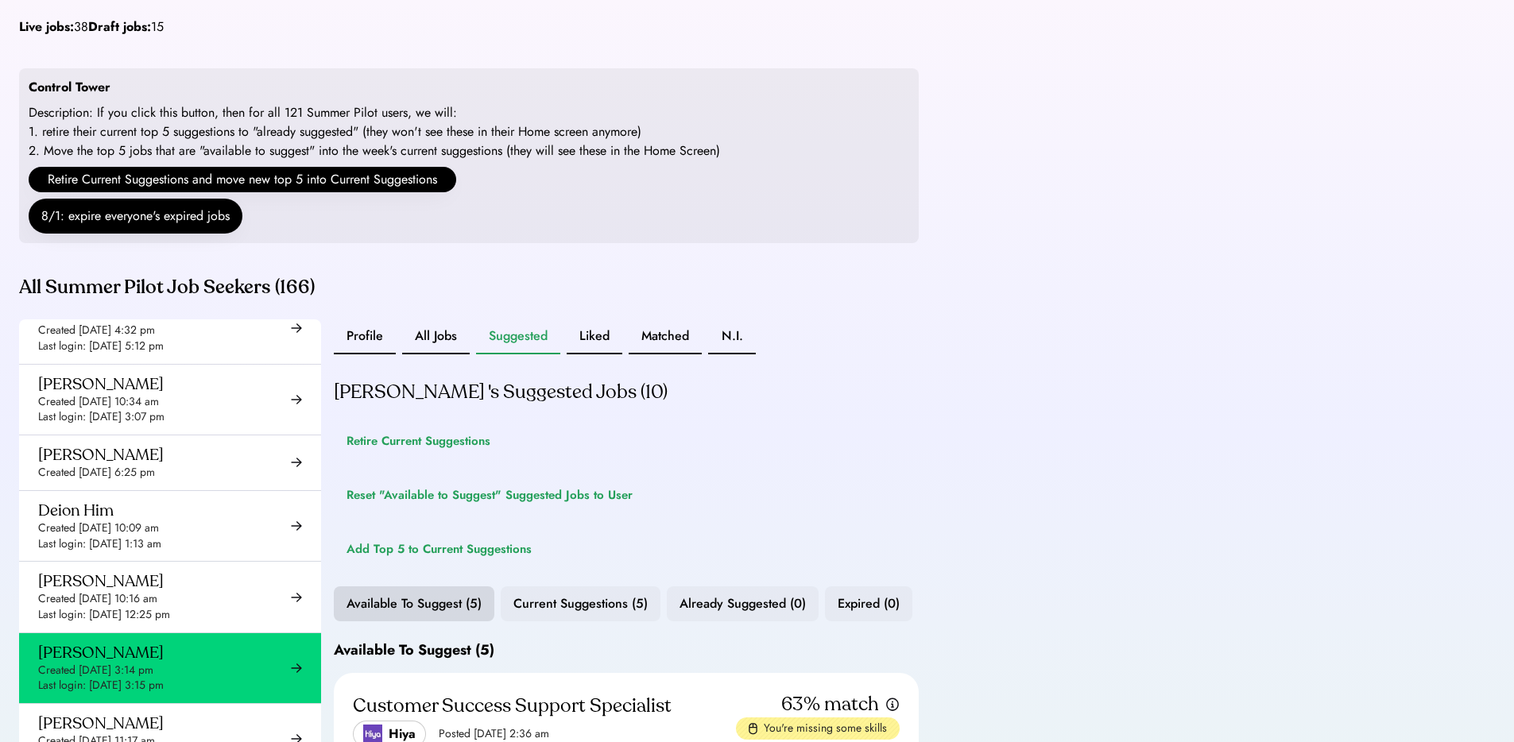
scroll to position [424, 0]
